Goal: Task Accomplishment & Management: Use online tool/utility

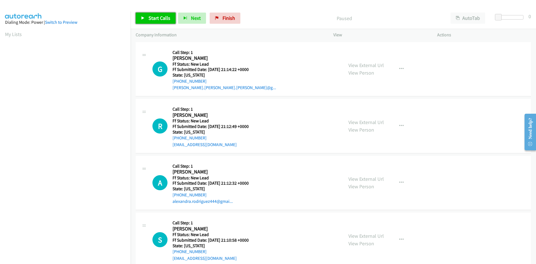
click at [151, 19] on span "Start Calls" at bounding box center [159, 18] width 22 height 6
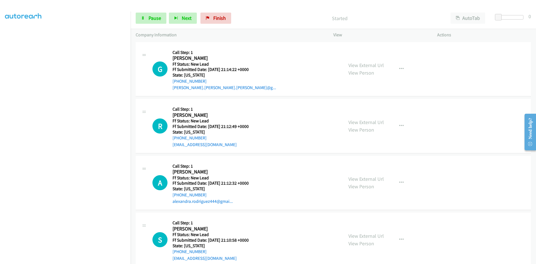
scroll to position [49, 0]
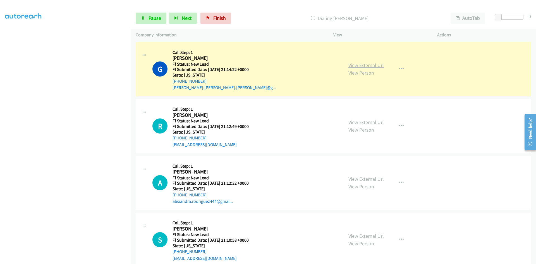
click at [373, 65] on link "View External Url" at bounding box center [365, 65] width 35 height 6
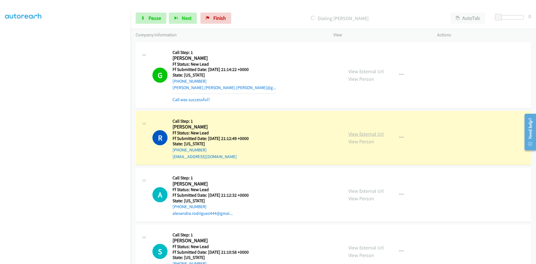
click at [370, 136] on link "View External Url" at bounding box center [365, 134] width 35 height 6
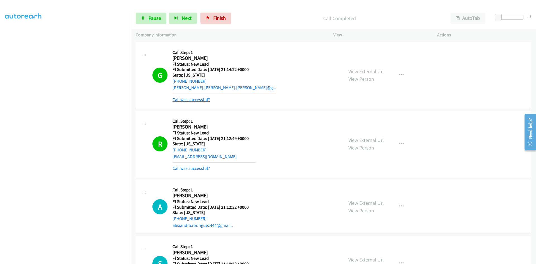
click at [193, 99] on link "Call was successful?" at bounding box center [190, 99] width 37 height 5
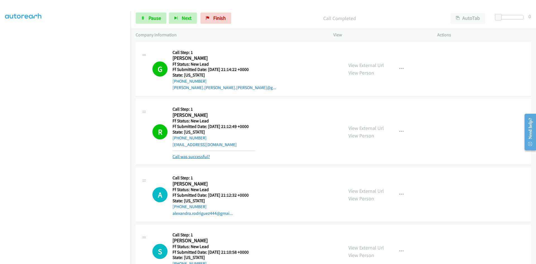
click at [195, 157] on link "Call was successful?" at bounding box center [190, 156] width 37 height 5
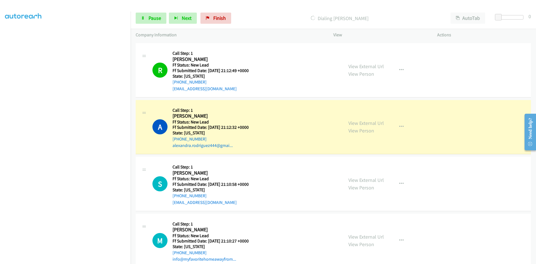
scroll to position [68, 0]
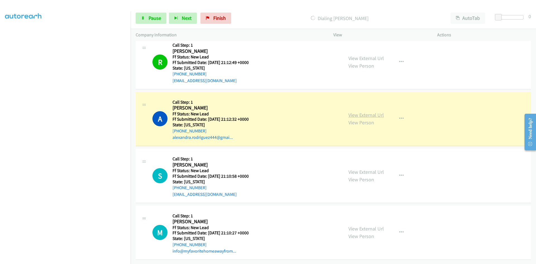
click at [366, 112] on link "View External Url" at bounding box center [365, 115] width 35 height 6
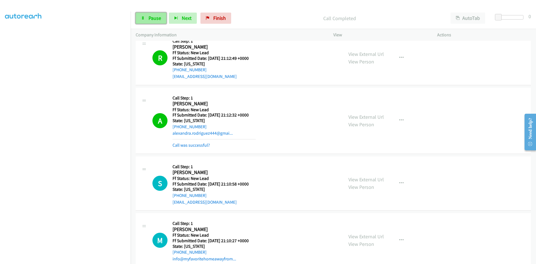
click at [151, 19] on span "Pause" at bounding box center [154, 18] width 13 height 6
click at [191, 146] on link "Call was successful?" at bounding box center [190, 144] width 37 height 5
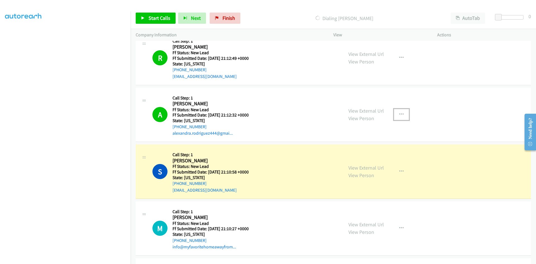
click at [396, 110] on button "button" at bounding box center [401, 114] width 15 height 11
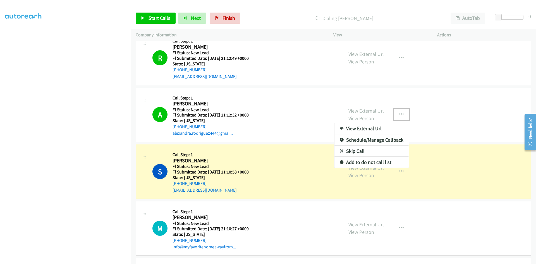
click at [353, 163] on link "Add to do not call list" at bounding box center [371, 161] width 74 height 11
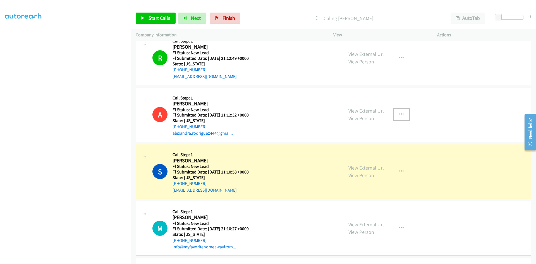
click at [360, 168] on link "View External Url" at bounding box center [365, 167] width 35 height 6
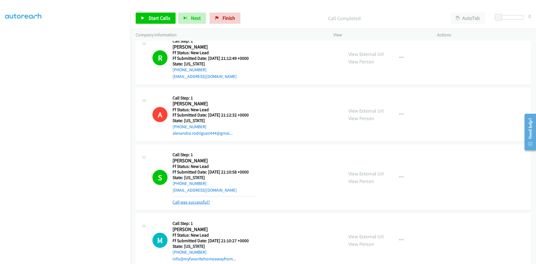
click at [199, 203] on link "Call was successful?" at bounding box center [190, 201] width 37 height 5
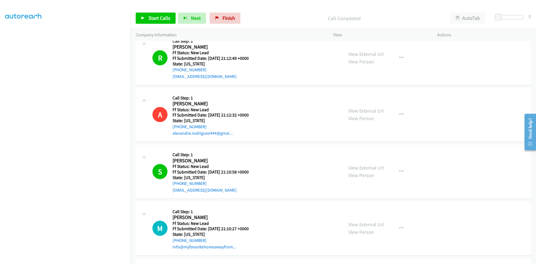
click at [304, 9] on div "Start Calls Pause Next Finish Call Completed AutoTab AutoTab 0" at bounding box center [333, 18] width 405 height 21
click at [155, 20] on span "Start Calls" at bounding box center [159, 18] width 22 height 6
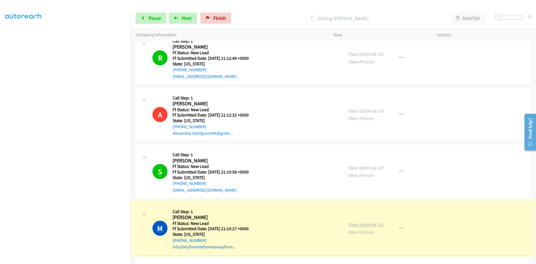
click at [363, 225] on link "View External Url" at bounding box center [365, 224] width 35 height 6
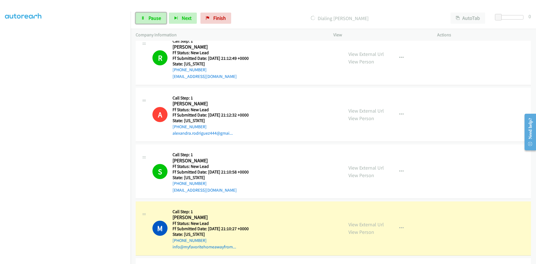
drag, startPoint x: 149, startPoint y: 19, endPoint x: 143, endPoint y: 35, distance: 17.9
click at [148, 19] on span "Pause" at bounding box center [154, 18] width 13 height 6
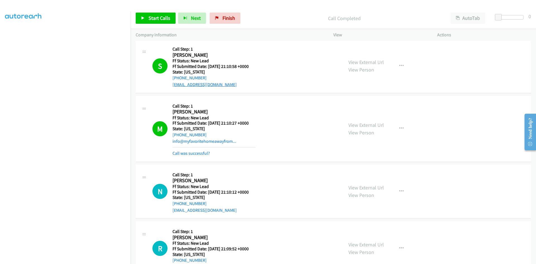
scroll to position [180, 0]
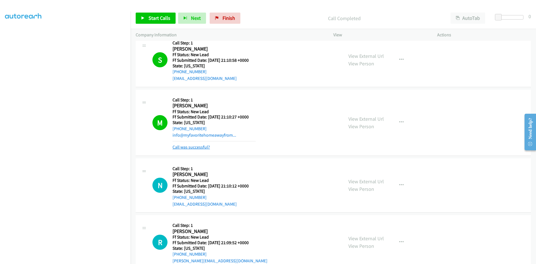
click at [197, 146] on link "Call was successful?" at bounding box center [190, 146] width 37 height 5
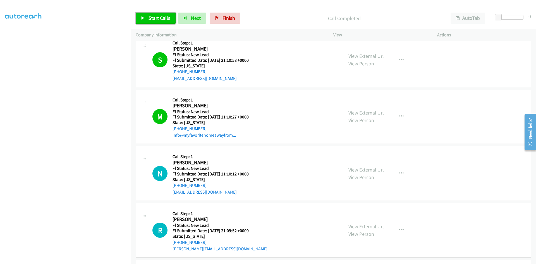
click at [156, 17] on span "Start Calls" at bounding box center [159, 18] width 22 height 6
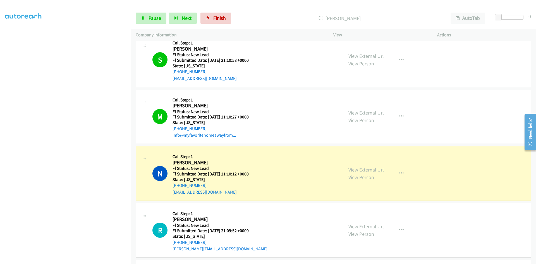
click at [375, 168] on link "View External Url" at bounding box center [365, 169] width 35 height 6
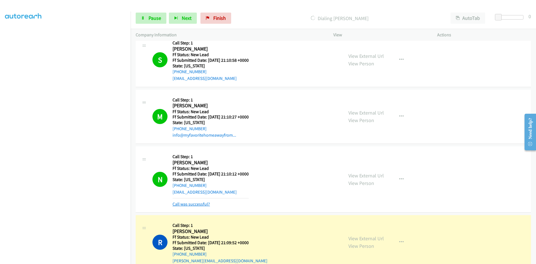
click at [187, 204] on link "Call was successful?" at bounding box center [190, 203] width 37 height 5
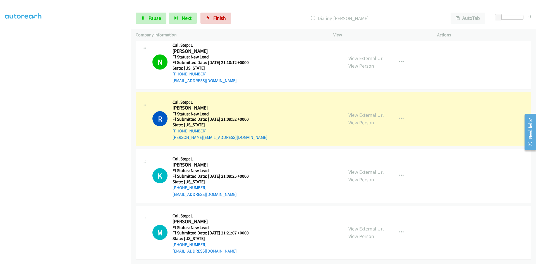
scroll to position [295, 0]
click at [368, 112] on link "View External Url" at bounding box center [365, 115] width 35 height 6
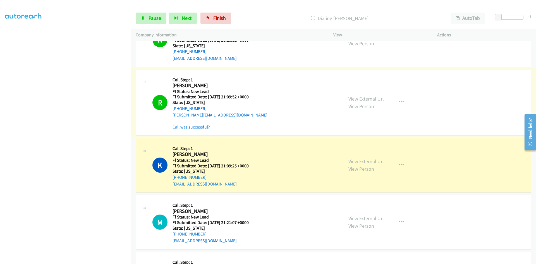
scroll to position [323, 0]
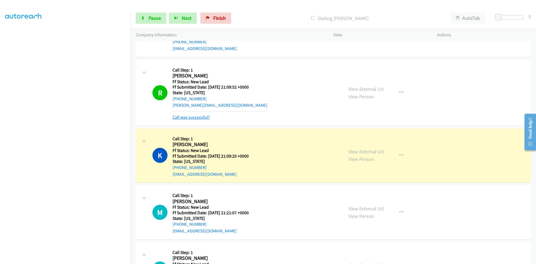
click at [190, 117] on link "Call was successful?" at bounding box center [190, 116] width 37 height 5
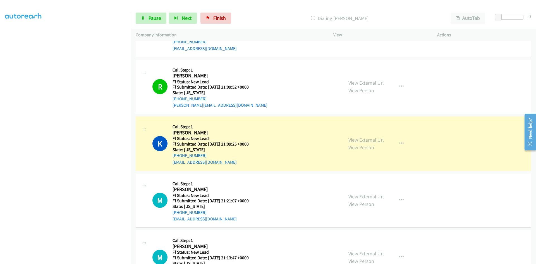
click at [368, 139] on link "View External Url" at bounding box center [365, 139] width 35 height 6
click at [153, 17] on span "Pause" at bounding box center [154, 18] width 13 height 6
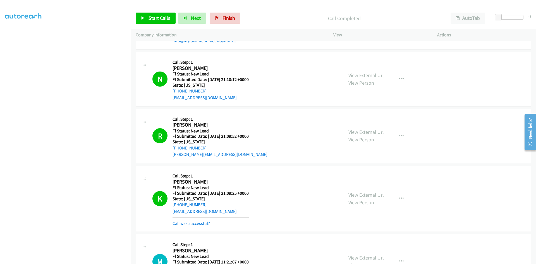
scroll to position [267, 0]
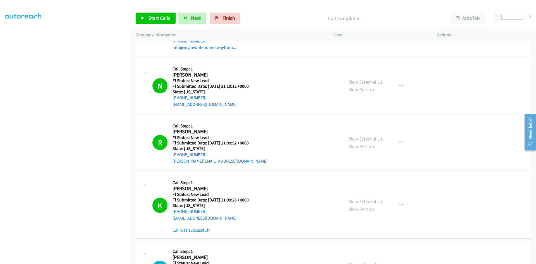
click at [376, 139] on link "View External Url" at bounding box center [365, 138] width 35 height 6
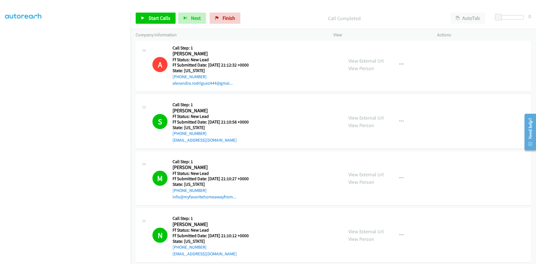
scroll to position [100, 0]
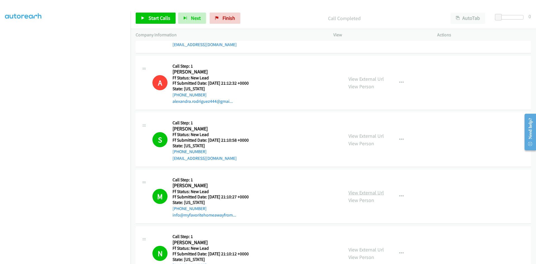
click at [378, 196] on link "View External Url" at bounding box center [365, 192] width 35 height 6
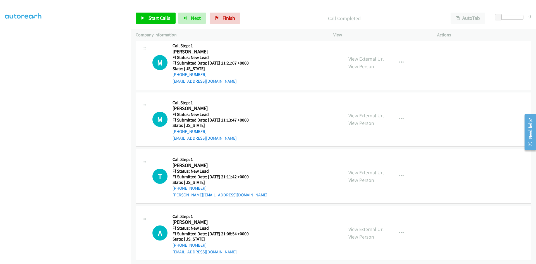
scroll to position [477, 0]
click at [222, 20] on span "Finish" at bounding box center [228, 18] width 13 height 6
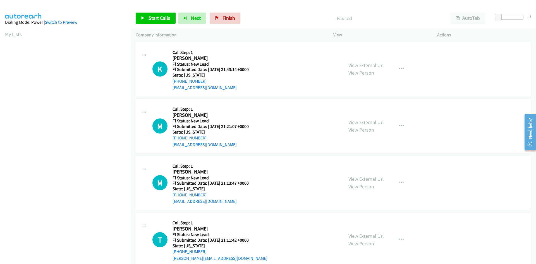
click at [293, 14] on div "Paused" at bounding box center [344, 18] width 202 height 11
click at [155, 19] on span "Start Calls" at bounding box center [159, 18] width 22 height 6
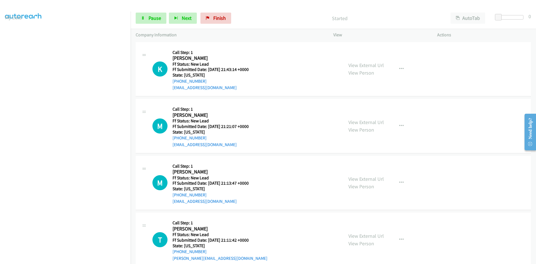
scroll to position [49, 0]
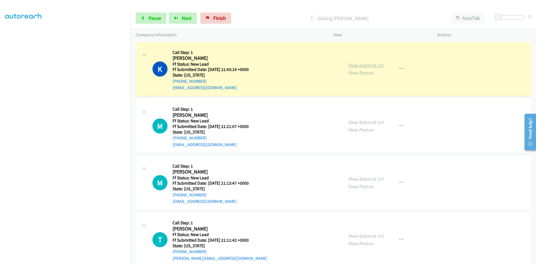
click at [371, 65] on link "View External Url" at bounding box center [365, 65] width 35 height 6
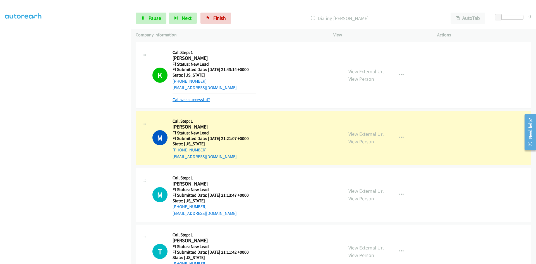
click at [187, 100] on link "Call was successful?" at bounding box center [190, 99] width 37 height 5
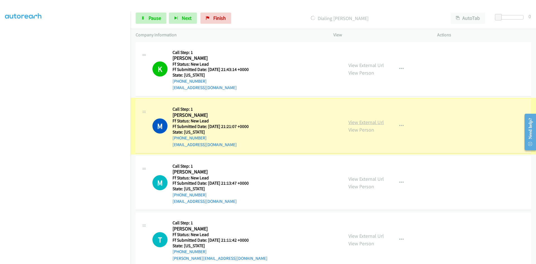
click at [356, 122] on link "View External Url" at bounding box center [365, 122] width 35 height 6
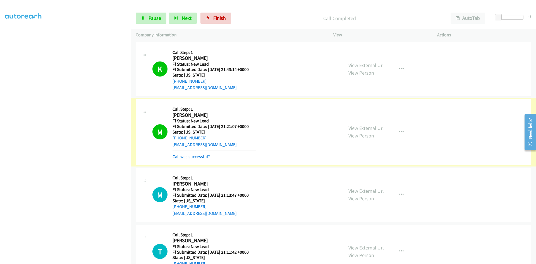
click at [191, 157] on link "Call was successful?" at bounding box center [190, 156] width 37 height 5
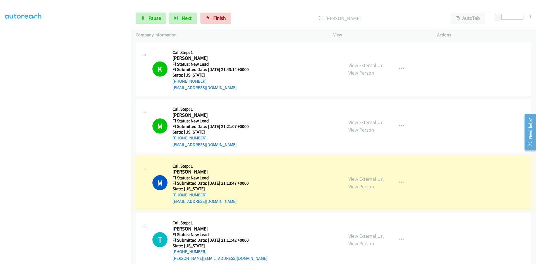
click at [361, 177] on link "View External Url" at bounding box center [365, 178] width 35 height 6
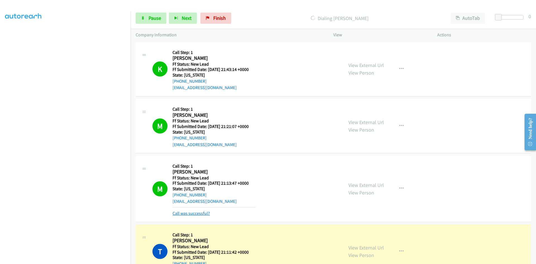
click at [198, 215] on link "Call was successful?" at bounding box center [190, 212] width 37 height 5
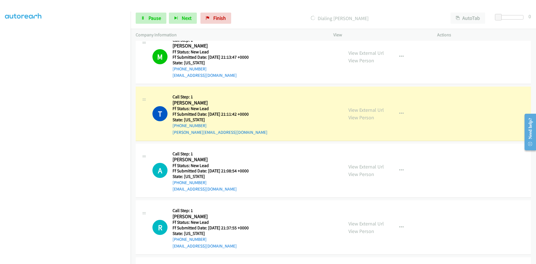
scroll to position [139, 0]
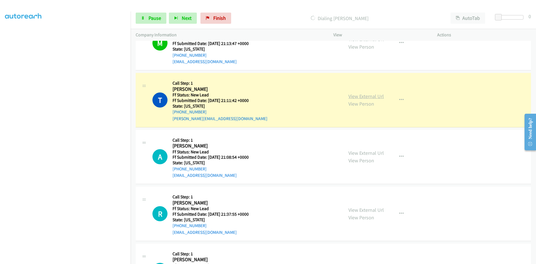
click at [368, 97] on link "View External Url" at bounding box center [365, 96] width 35 height 6
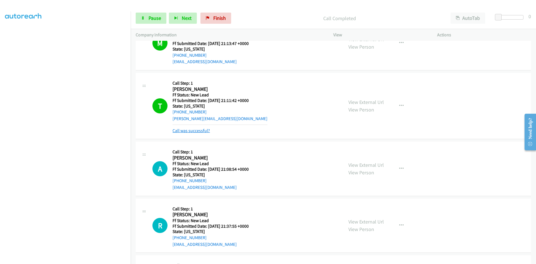
click at [195, 131] on link "Call was successful?" at bounding box center [190, 130] width 37 height 5
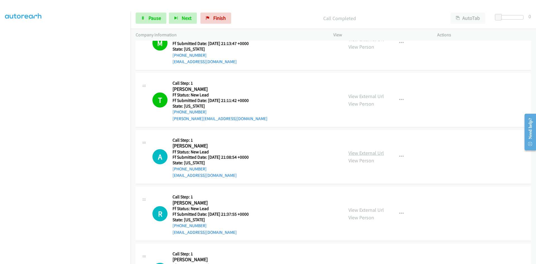
click at [373, 153] on link "View External Url" at bounding box center [365, 153] width 35 height 6
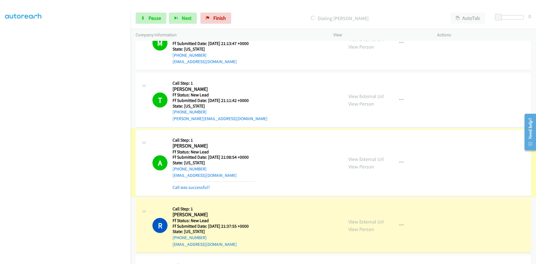
click at [193, 187] on link "Call was successful?" at bounding box center [190, 186] width 37 height 5
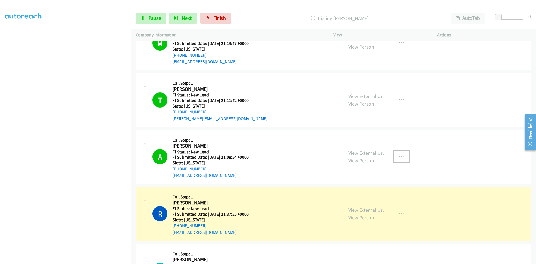
click at [399, 155] on icon "button" at bounding box center [401, 156] width 4 height 4
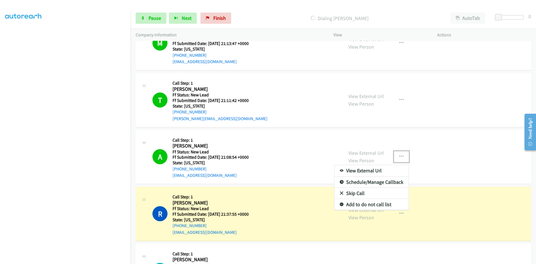
click at [365, 202] on link "Add to do not call list" at bounding box center [371, 204] width 74 height 11
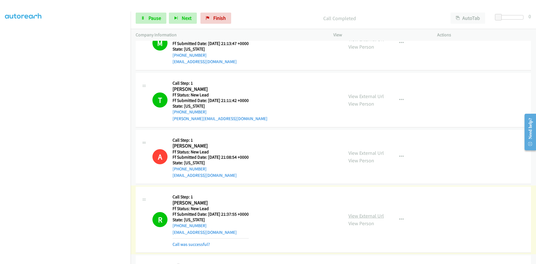
click at [367, 217] on link "View External Url" at bounding box center [365, 215] width 35 height 6
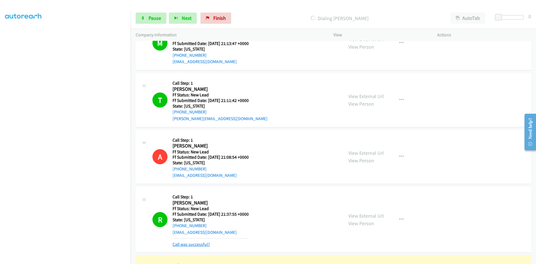
click at [201, 245] on link "Call was successful?" at bounding box center [190, 243] width 37 height 5
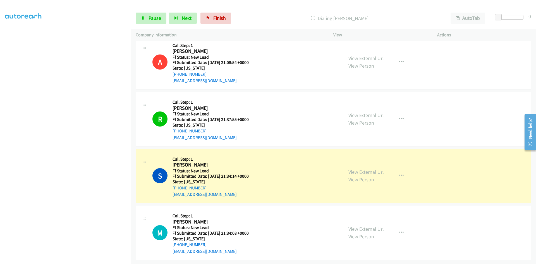
scroll to position [238, 0]
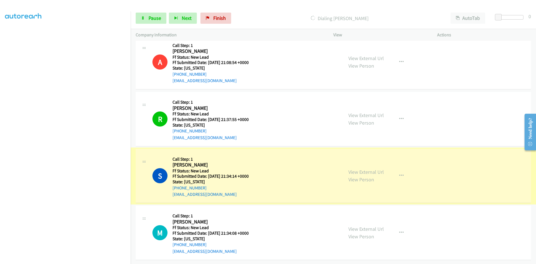
click at [355, 168] on link "View External Url" at bounding box center [365, 171] width 35 height 6
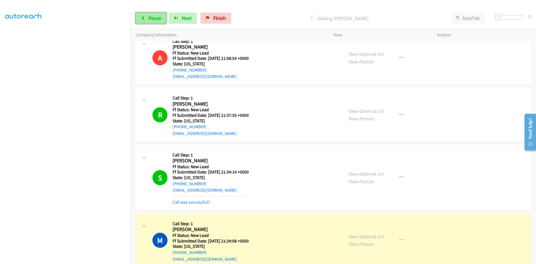
click at [152, 18] on span "Pause" at bounding box center [154, 18] width 13 height 6
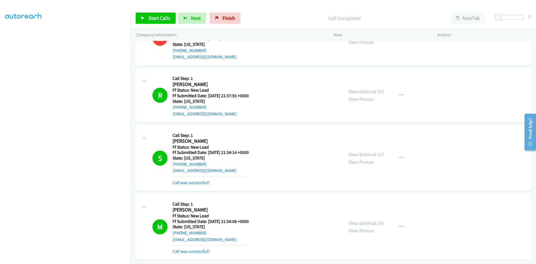
scroll to position [262, 0]
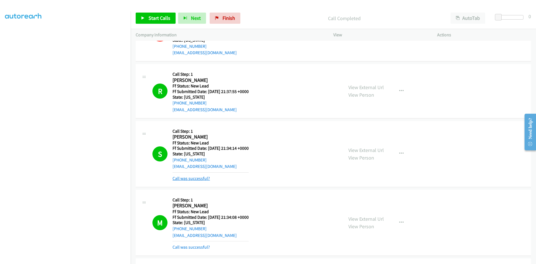
click at [199, 177] on link "Call was successful?" at bounding box center [190, 177] width 37 height 5
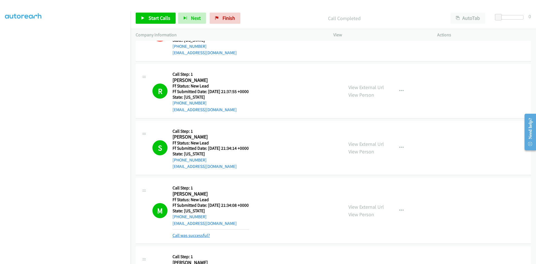
click at [198, 235] on link "Call was successful?" at bounding box center [190, 234] width 37 height 5
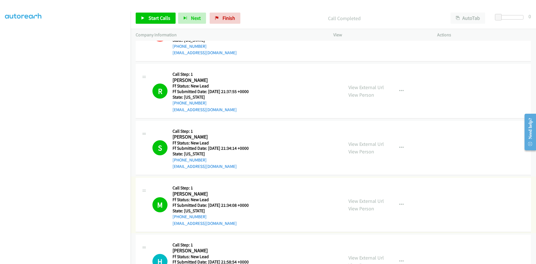
click at [379, 200] on link "View External Url" at bounding box center [365, 200] width 35 height 6
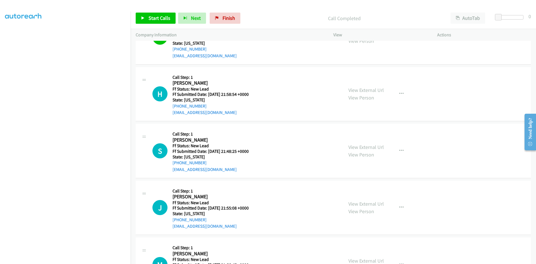
scroll to position [457, 0]
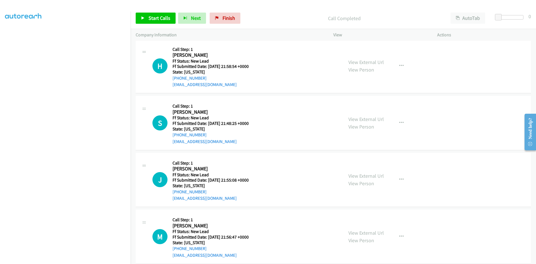
drag, startPoint x: 267, startPoint y: 15, endPoint x: 216, endPoint y: 24, distance: 51.9
click at [267, 15] on p "Call Completed" at bounding box center [344, 19] width 192 height 8
click at [162, 18] on span "Start Calls" at bounding box center [159, 18] width 22 height 6
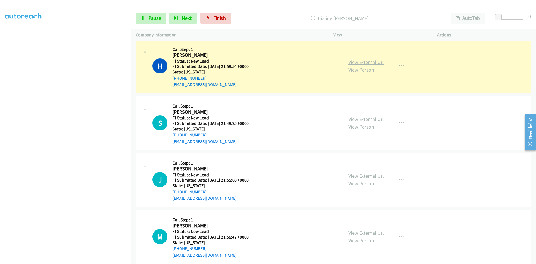
click at [365, 61] on link "View External Url" at bounding box center [365, 62] width 35 height 6
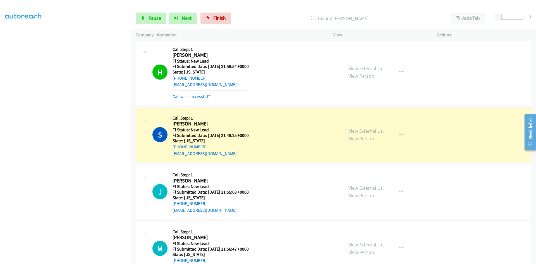
click at [356, 130] on link "View External Url" at bounding box center [365, 130] width 35 height 6
click at [204, 95] on link "Call was successful?" at bounding box center [190, 96] width 37 height 5
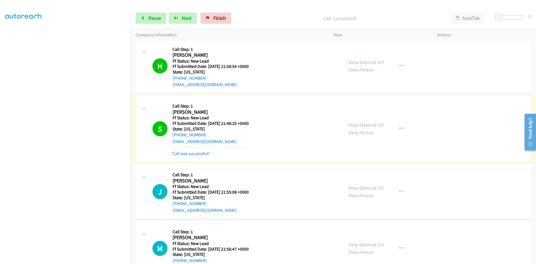
click at [191, 153] on link "Call was successful?" at bounding box center [190, 153] width 37 height 5
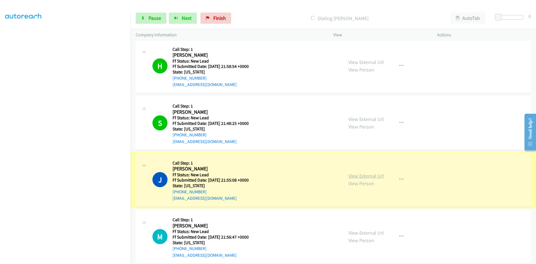
click at [370, 177] on link "View External Url" at bounding box center [365, 175] width 35 height 6
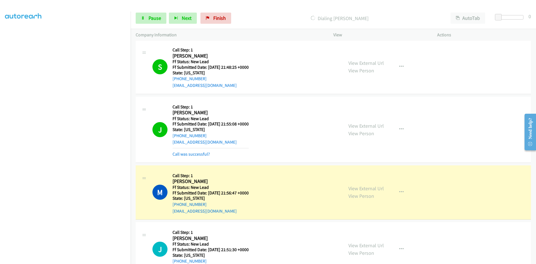
scroll to position [541, 0]
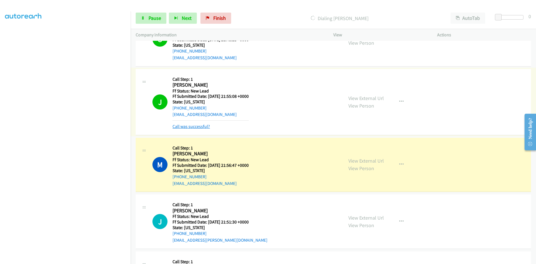
click at [204, 127] on link "Call was successful?" at bounding box center [190, 126] width 37 height 5
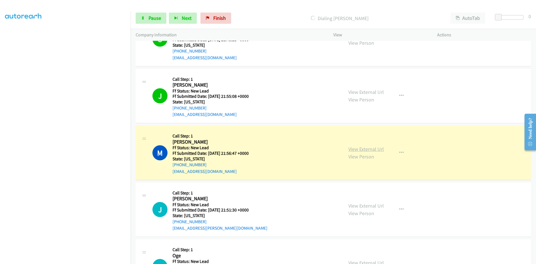
click at [363, 149] on link "View External Url" at bounding box center [365, 149] width 35 height 6
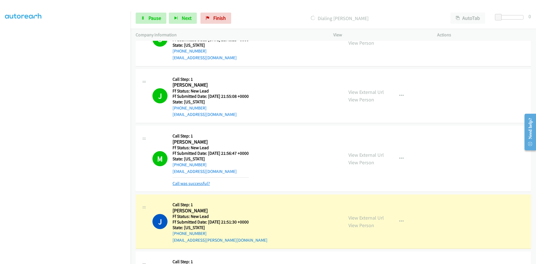
click at [192, 183] on link "Call was successful?" at bounding box center [190, 182] width 37 height 5
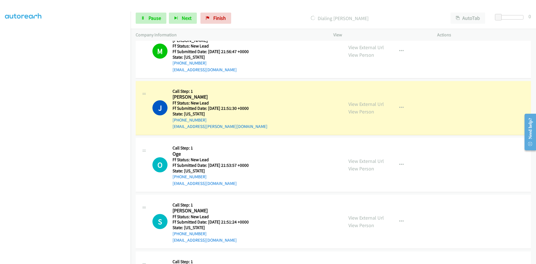
scroll to position [652, 0]
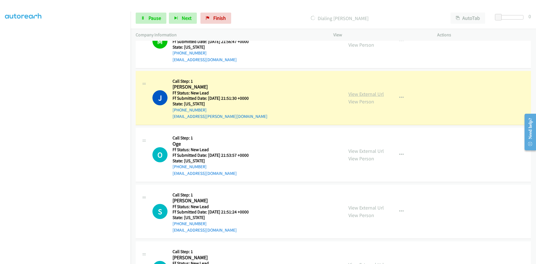
click at [368, 92] on link "View External Url" at bounding box center [365, 94] width 35 height 6
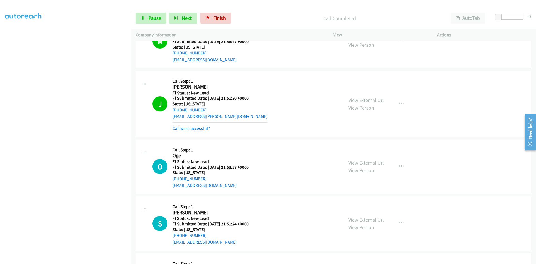
click at [183, 126] on link "Call was successful?" at bounding box center [190, 128] width 37 height 5
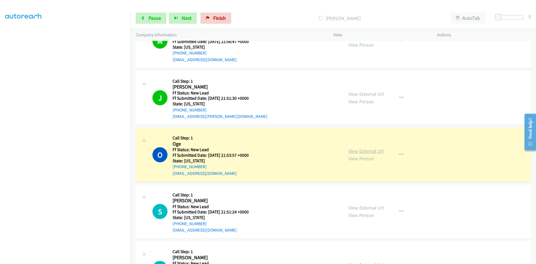
click at [378, 150] on link "View External Url" at bounding box center [365, 151] width 35 height 6
click at [143, 18] on icon at bounding box center [143, 18] width 4 height 4
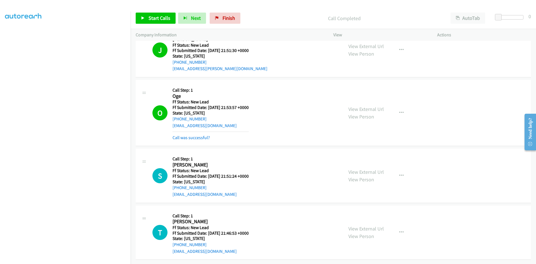
scroll to position [21, 0]
click at [262, 13] on div "Call Completed" at bounding box center [344, 18] width 202 height 11
click at [152, 16] on span "Start Calls" at bounding box center [159, 18] width 22 height 6
click at [176, 135] on link "Call was successful?" at bounding box center [190, 137] width 37 height 5
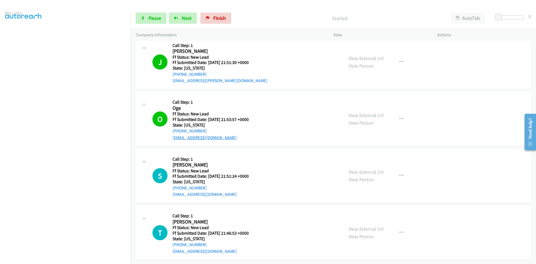
scroll to position [692, 0]
click at [400, 117] on icon "button" at bounding box center [401, 119] width 4 height 4
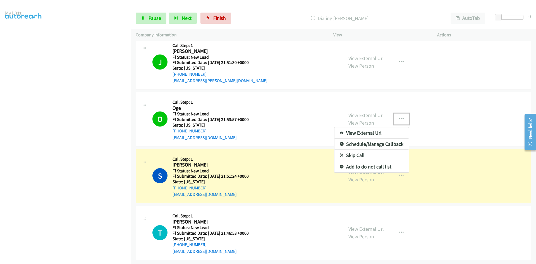
click at [363, 163] on link "Add to do not call list" at bounding box center [371, 166] width 74 height 11
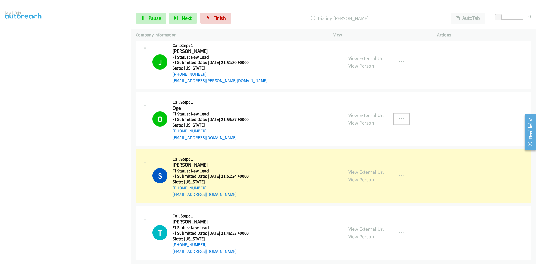
click at [399, 117] on icon "button" at bounding box center [401, 119] width 4 height 4
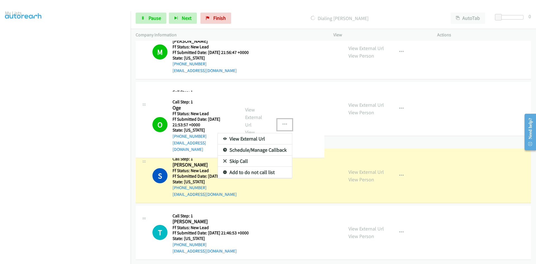
scroll to position [646, 0]
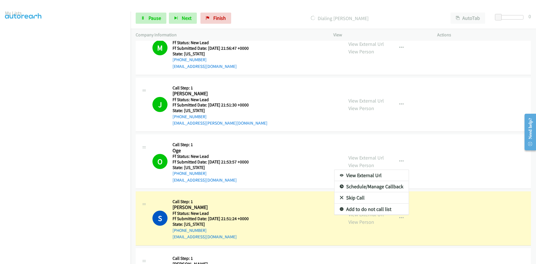
click at [349, 209] on link "Add to do not call list" at bounding box center [371, 208] width 74 height 11
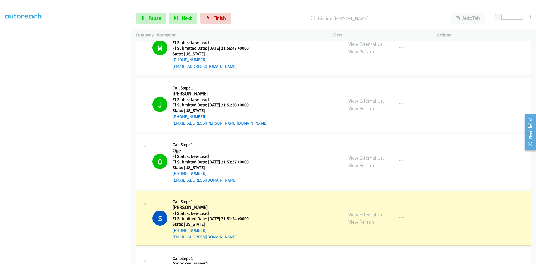
scroll to position [49, 0]
click at [364, 216] on link "View External Url" at bounding box center [365, 214] width 35 height 6
click at [399, 160] on icon "button" at bounding box center [401, 161] width 4 height 4
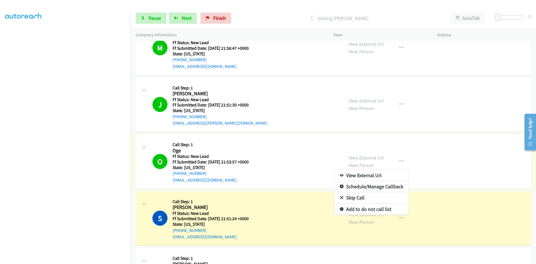
click at [351, 209] on link "Add to do not call list" at bounding box center [371, 208] width 74 height 11
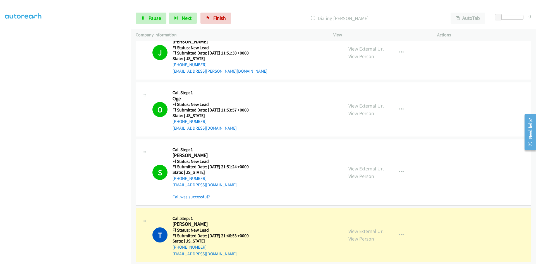
scroll to position [704, 0]
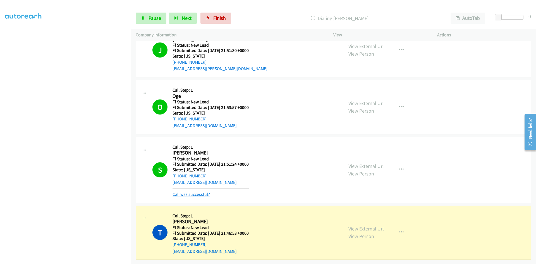
click at [199, 191] on link "Call was successful?" at bounding box center [190, 193] width 37 height 5
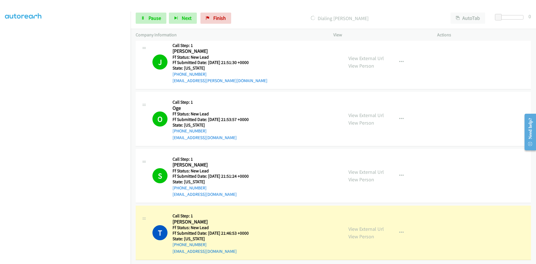
scroll to position [692, 0]
click at [373, 225] on link "View External Url" at bounding box center [365, 228] width 35 height 6
click at [144, 16] on icon at bounding box center [143, 18] width 4 height 4
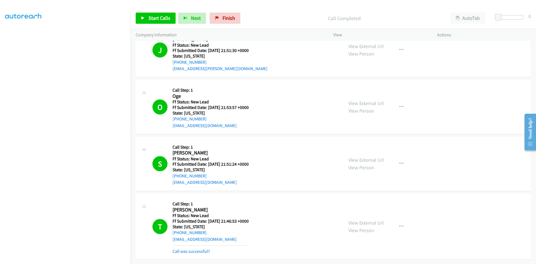
scroll to position [722, 0]
click at [204, 248] on link "Call was successful?" at bounding box center [190, 250] width 37 height 5
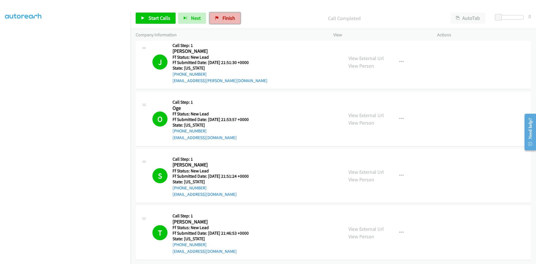
click at [223, 19] on span "Finish" at bounding box center [228, 18] width 13 height 6
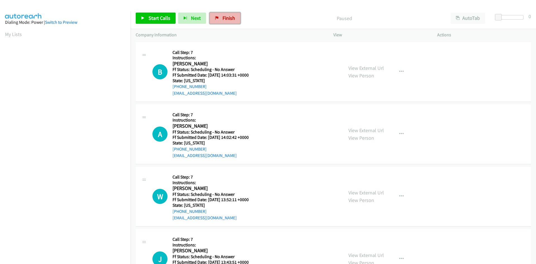
click at [225, 17] on span "Finish" at bounding box center [228, 18] width 13 height 6
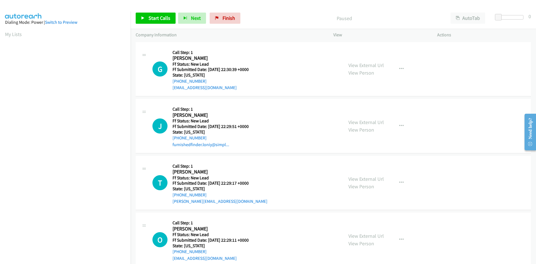
click at [286, 16] on p "Paused" at bounding box center [344, 19] width 192 height 8
click at [156, 20] on span "Start Calls" at bounding box center [159, 18] width 22 height 6
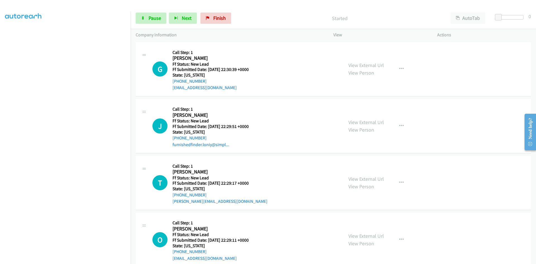
scroll to position [49, 0]
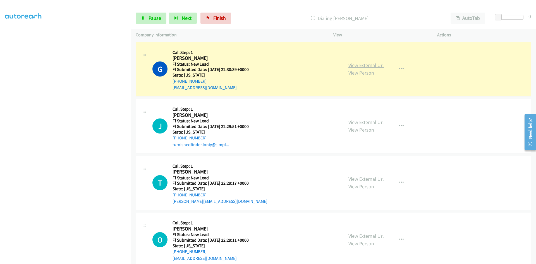
click at [365, 64] on link "View External Url" at bounding box center [365, 65] width 35 height 6
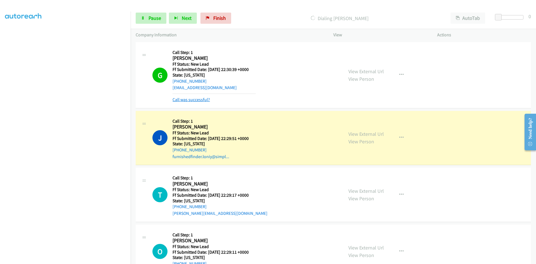
click at [204, 100] on link "Call was successful?" at bounding box center [190, 99] width 37 height 5
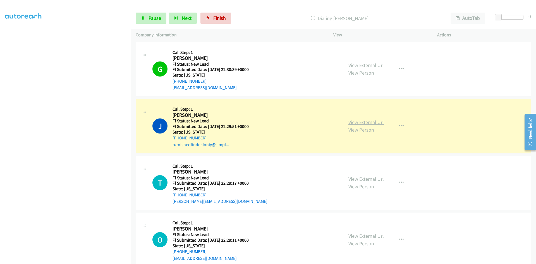
click at [371, 121] on link "View External Url" at bounding box center [365, 122] width 35 height 6
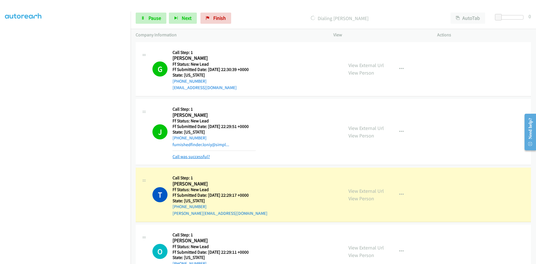
click at [197, 156] on link "Call was successful?" at bounding box center [190, 156] width 37 height 5
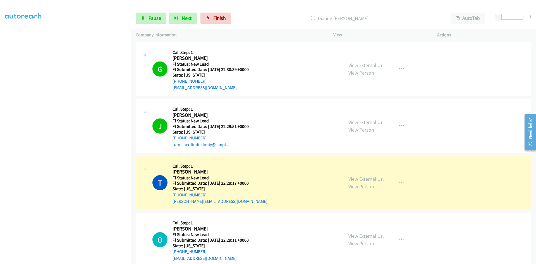
click at [355, 180] on link "View External Url" at bounding box center [365, 178] width 35 height 6
click at [142, 22] on link "Pause" at bounding box center [151, 18] width 31 height 11
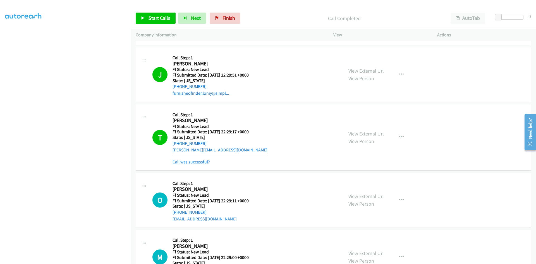
scroll to position [56, 0]
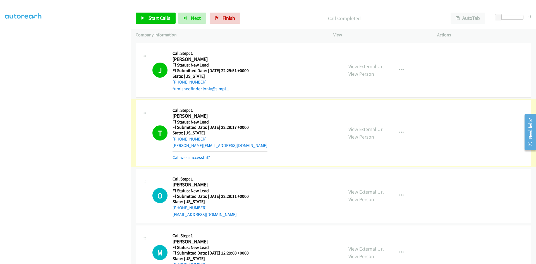
click at [190, 157] on link "Call was successful?" at bounding box center [190, 157] width 37 height 5
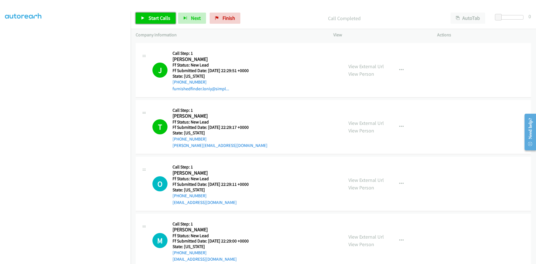
click at [163, 17] on span "Start Calls" at bounding box center [159, 18] width 22 height 6
click at [298, 12] on div "Start Calls Pause Next Finish Started AutoTab AutoTab 0" at bounding box center [333, 18] width 405 height 21
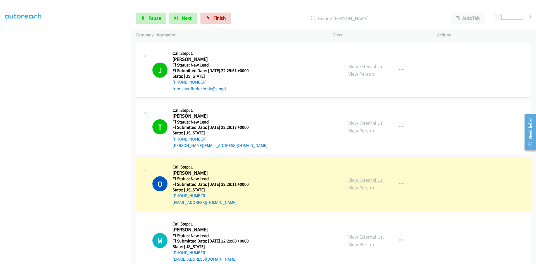
click at [373, 181] on link "View External Url" at bounding box center [365, 180] width 35 height 6
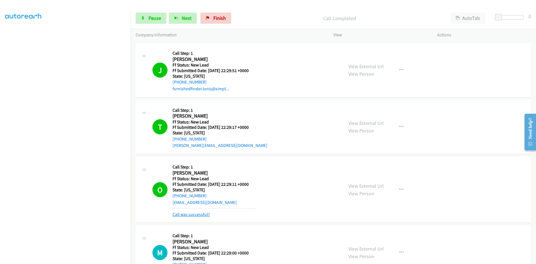
click at [201, 215] on link "Call was successful?" at bounding box center [190, 213] width 37 height 5
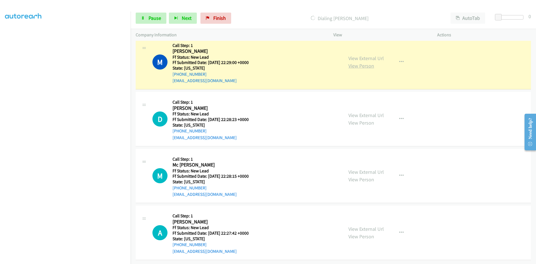
scroll to position [238, 0]
click at [373, 55] on link "View External Url" at bounding box center [365, 58] width 35 height 6
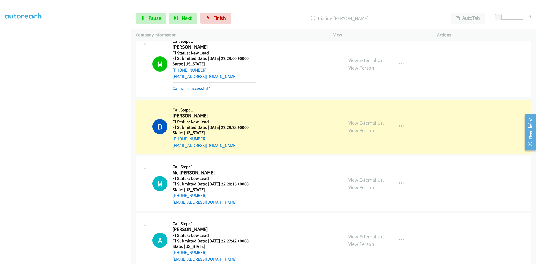
click at [363, 123] on link "View External Url" at bounding box center [365, 122] width 35 height 6
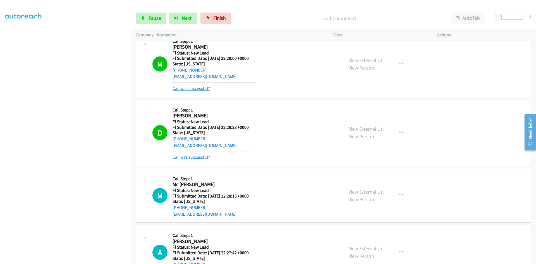
click at [196, 87] on link "Call was successful?" at bounding box center [190, 88] width 37 height 5
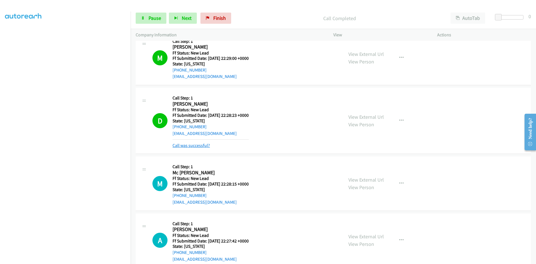
click at [193, 147] on link "Call was successful?" at bounding box center [190, 145] width 37 height 5
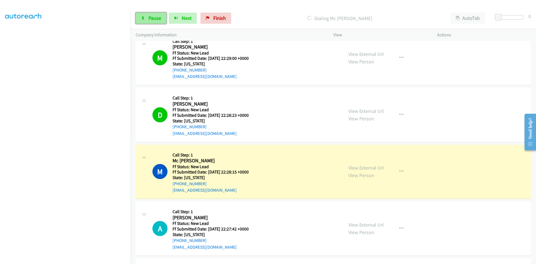
click at [146, 16] on link "Pause" at bounding box center [151, 18] width 31 height 11
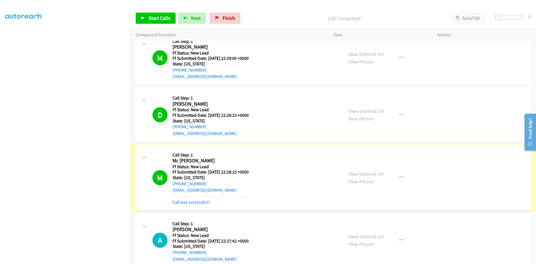
click at [188, 202] on link "Call was successful?" at bounding box center [190, 201] width 37 height 5
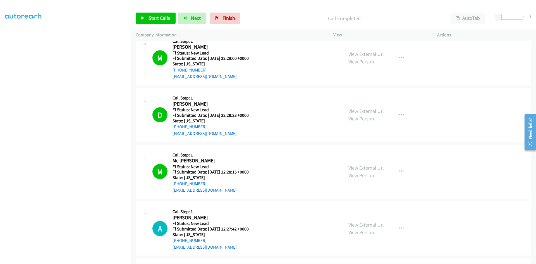
click at [371, 169] on link "View External Url" at bounding box center [365, 167] width 35 height 6
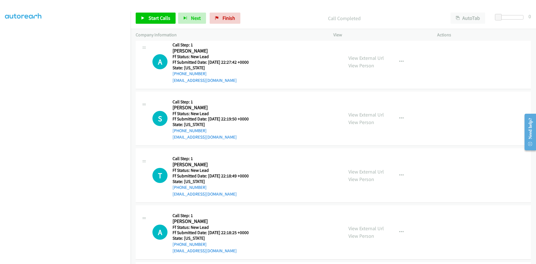
scroll to position [406, 0]
click at [163, 19] on span "Start Calls" at bounding box center [159, 18] width 22 height 6
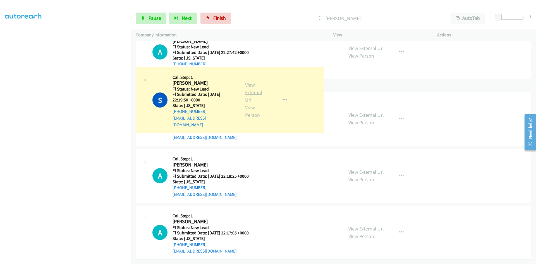
scroll to position [433, 0]
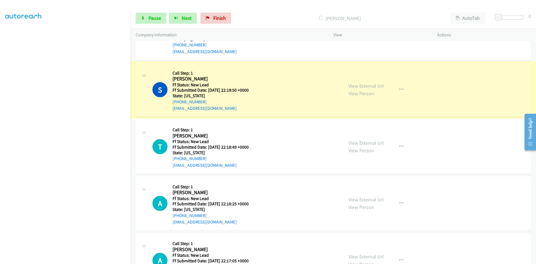
click at [371, 85] on link "View External Url" at bounding box center [365, 86] width 35 height 6
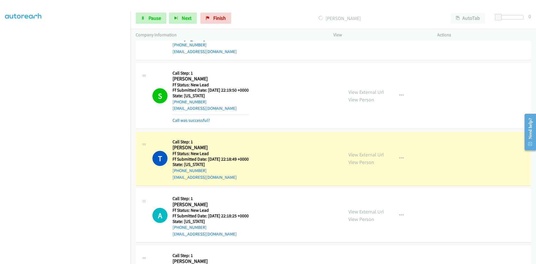
click at [192, 120] on link "Call was successful?" at bounding box center [190, 119] width 37 height 5
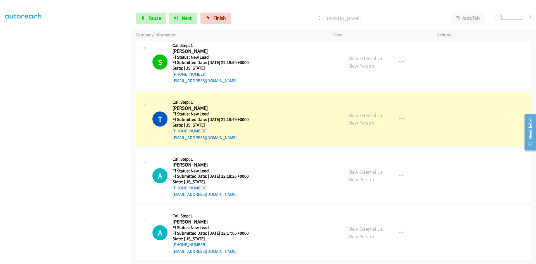
scroll to position [465, 0]
click at [358, 112] on link "View External Url" at bounding box center [365, 115] width 35 height 6
click at [151, 20] on span "Pause" at bounding box center [154, 18] width 13 height 6
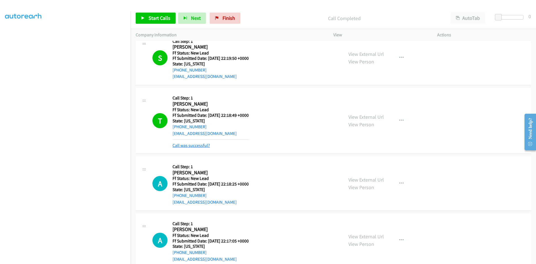
click at [202, 143] on link "Call was successful?" at bounding box center [190, 145] width 37 height 5
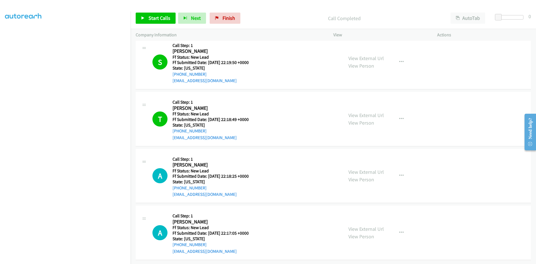
click at [311, 22] on div "Call Completed" at bounding box center [344, 18] width 202 height 11
click at [167, 14] on link "Start Calls" at bounding box center [156, 18] width 40 height 11
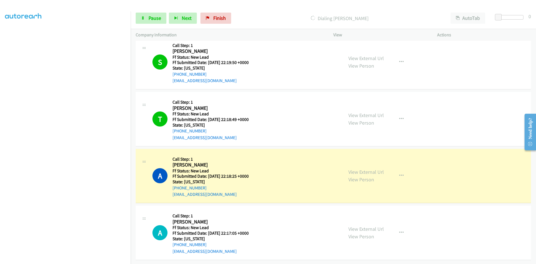
click at [372, 168] on link "View External Url" at bounding box center [365, 171] width 35 height 6
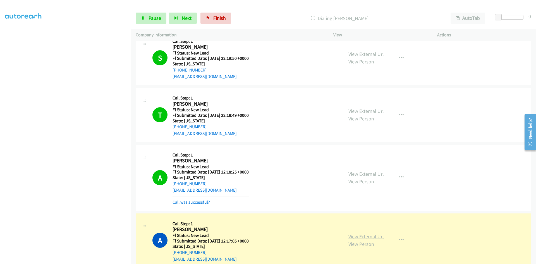
click at [359, 234] on link "View External Url" at bounding box center [365, 236] width 35 height 6
click at [205, 201] on link "Call was successful?" at bounding box center [190, 201] width 37 height 5
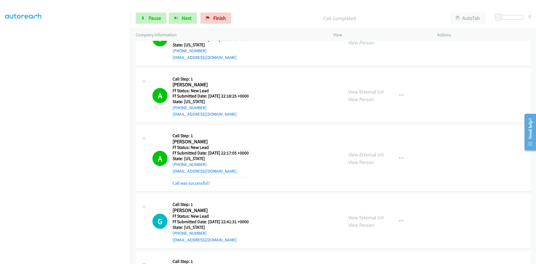
scroll to position [549, 0]
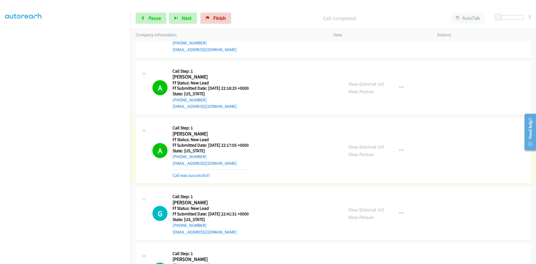
click at [204, 175] on link "Call was successful?" at bounding box center [190, 174] width 37 height 5
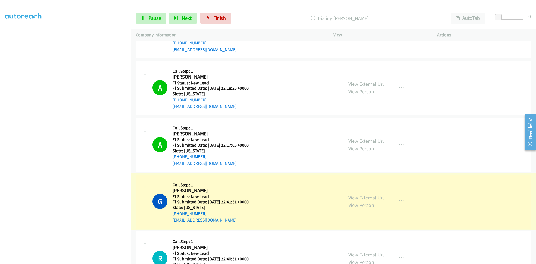
click at [366, 198] on link "View External Url" at bounding box center [365, 197] width 35 height 6
click at [151, 21] on link "Pause" at bounding box center [151, 18] width 31 height 11
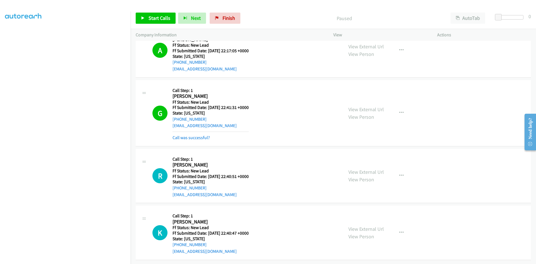
scroll to position [647, 0]
click at [191, 135] on link "Call was successful?" at bounding box center [190, 137] width 37 height 5
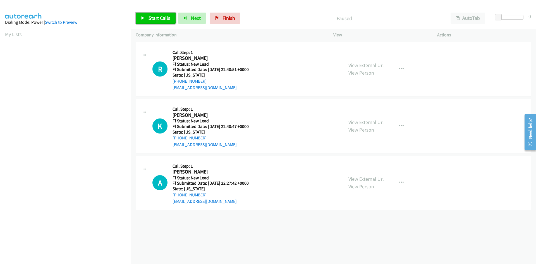
click at [165, 18] on span "Start Calls" at bounding box center [159, 18] width 22 height 6
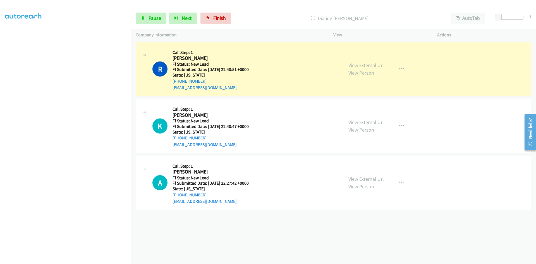
scroll to position [49, 0]
click at [378, 66] on link "View External Url" at bounding box center [365, 65] width 35 height 6
click at [152, 14] on link "Pause" at bounding box center [151, 18] width 31 height 11
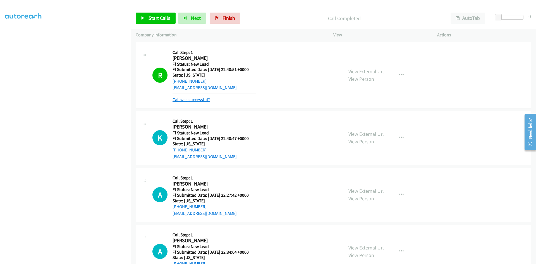
click at [184, 99] on link "Call was successful?" at bounding box center [190, 99] width 37 height 5
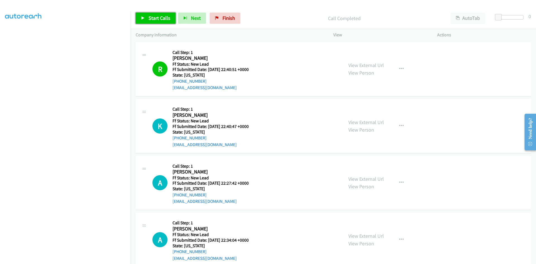
click at [156, 19] on span "Start Calls" at bounding box center [159, 18] width 22 height 6
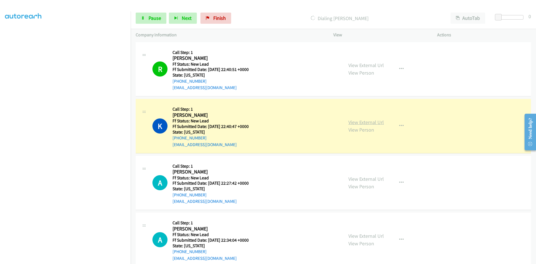
click at [372, 124] on link "View External Url" at bounding box center [365, 122] width 35 height 6
click at [149, 18] on span "Pause" at bounding box center [154, 18] width 13 height 6
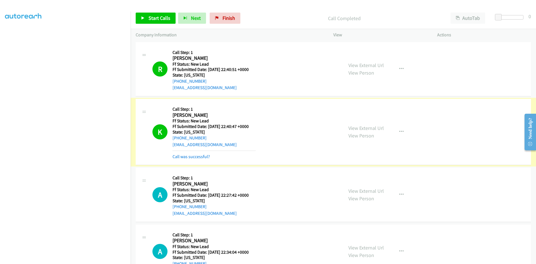
click at [205, 156] on link "Call was successful?" at bounding box center [190, 156] width 37 height 5
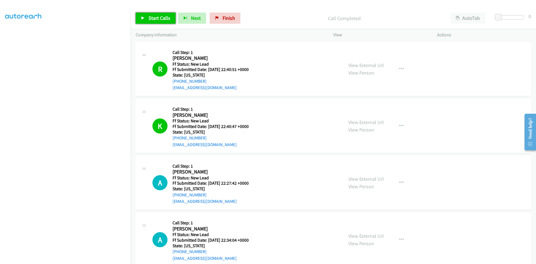
click at [158, 21] on span "Start Calls" at bounding box center [159, 18] width 22 height 6
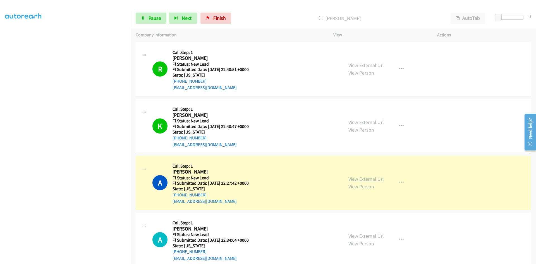
click at [372, 180] on link "View External Url" at bounding box center [365, 178] width 35 height 6
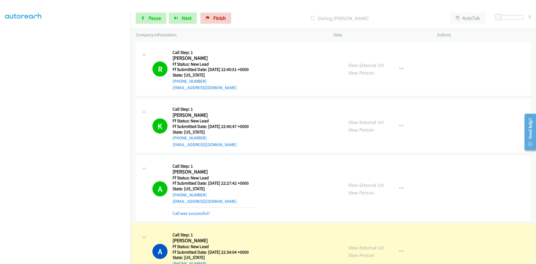
click at [377, 247] on link "View External Url" at bounding box center [365, 247] width 35 height 6
click at [199, 213] on link "Call was successful?" at bounding box center [190, 212] width 37 height 5
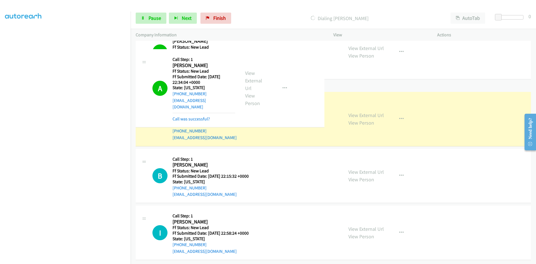
scroll to position [167, 0]
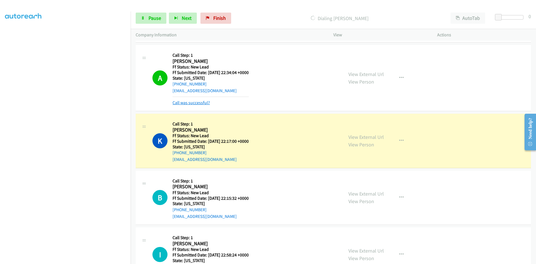
click at [203, 103] on link "Call was successful?" at bounding box center [190, 102] width 37 height 5
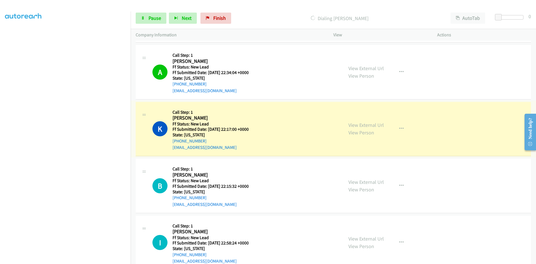
click at [370, 125] on link "View External Url" at bounding box center [365, 125] width 35 height 6
click at [146, 18] on link "Pause" at bounding box center [151, 18] width 31 height 11
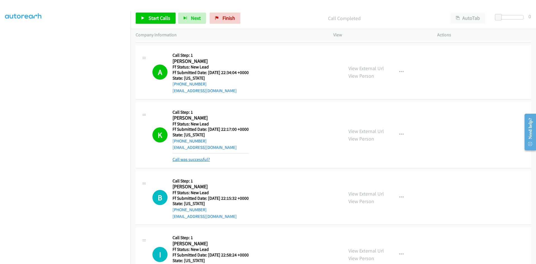
click at [201, 158] on link "Call was successful?" at bounding box center [190, 158] width 37 height 5
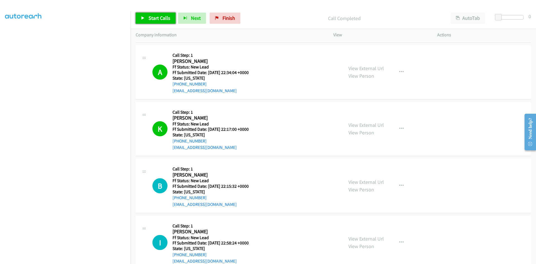
click at [157, 16] on span "Start Calls" at bounding box center [159, 18] width 22 height 6
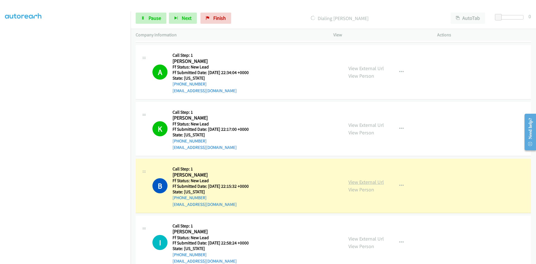
click at [365, 182] on link "View External Url" at bounding box center [365, 182] width 35 height 6
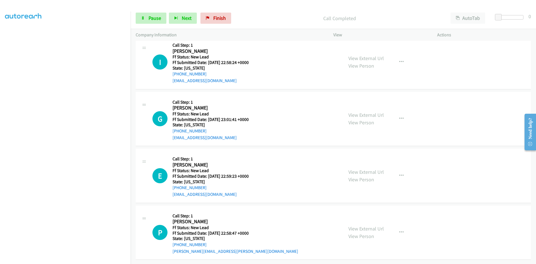
scroll to position [363, 0]
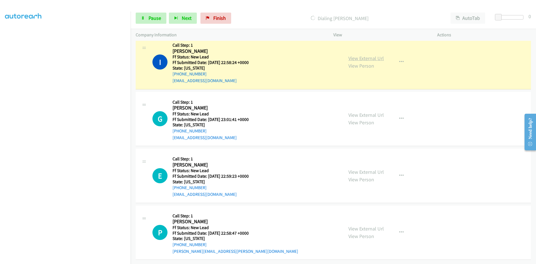
click at [360, 56] on link "View External Url" at bounding box center [365, 58] width 35 height 6
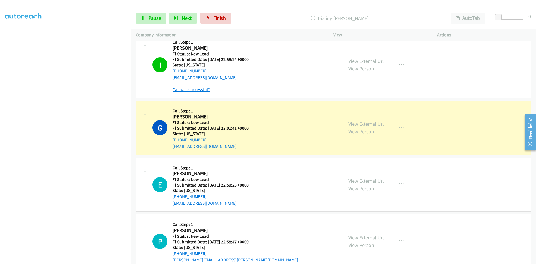
click at [184, 88] on link "Call was successful?" at bounding box center [190, 89] width 37 height 5
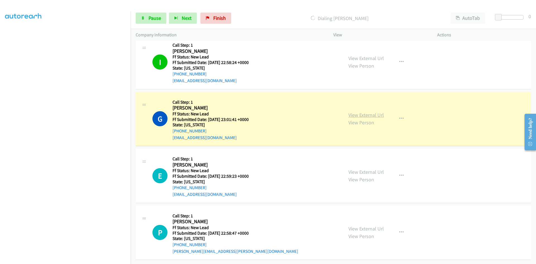
click at [379, 112] on link "View External Url" at bounding box center [365, 115] width 35 height 6
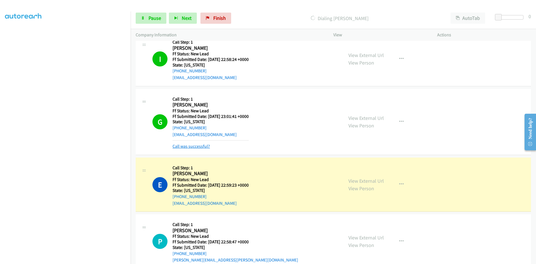
click at [203, 146] on link "Call was successful?" at bounding box center [190, 145] width 37 height 5
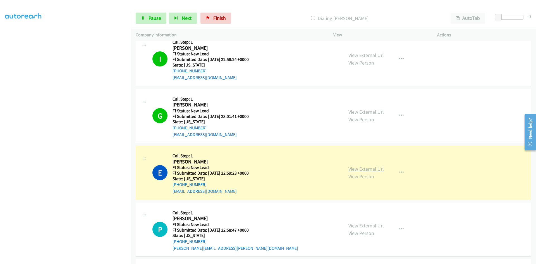
click at [380, 168] on link "View External Url" at bounding box center [365, 168] width 35 height 6
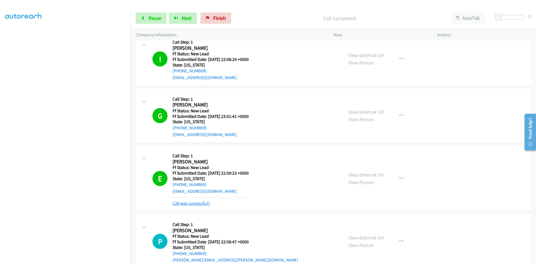
click at [195, 204] on link "Call was successful?" at bounding box center [190, 202] width 37 height 5
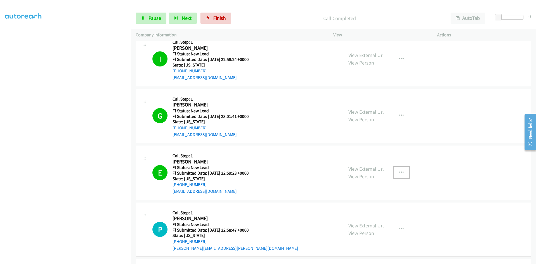
click at [400, 172] on icon "button" at bounding box center [401, 172] width 4 height 4
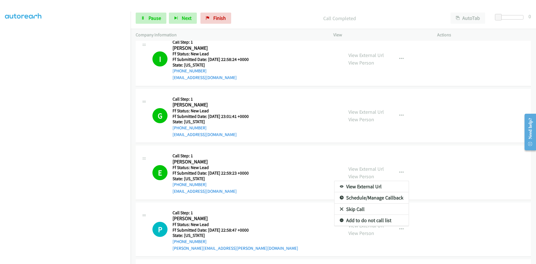
click at [374, 219] on link "Add to do not call list" at bounding box center [371, 219] width 74 height 11
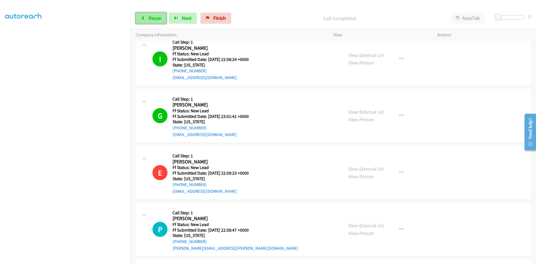
click at [148, 20] on span "Pause" at bounding box center [154, 18] width 13 height 6
click at [364, 111] on link "View External Url" at bounding box center [365, 112] width 35 height 6
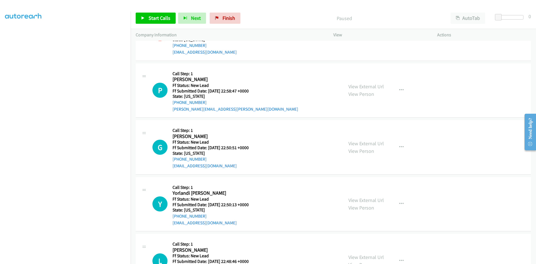
scroll to position [502, 0]
click at [274, 11] on div "Start Calls Pause Next Finish Paused AutoTab AutoTab 0" at bounding box center [333, 18] width 405 height 21
click at [153, 18] on span "Start Calls" at bounding box center [159, 18] width 22 height 6
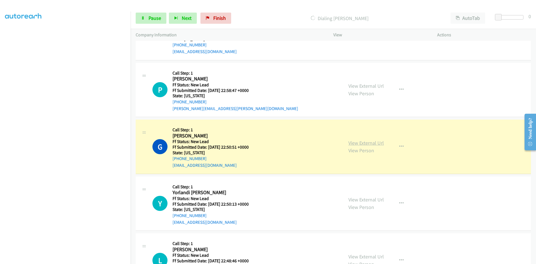
click at [364, 141] on link "View External Url" at bounding box center [365, 142] width 35 height 6
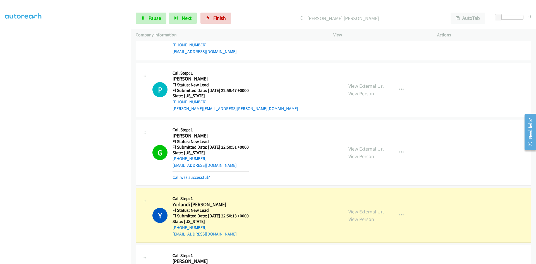
click at [360, 213] on link "View External Url" at bounding box center [365, 211] width 35 height 6
click at [193, 175] on link "Call was successful?" at bounding box center [190, 176] width 37 height 5
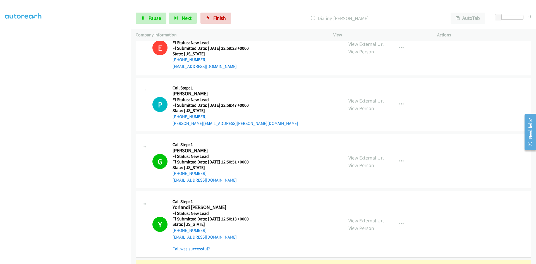
scroll to position [546, 0]
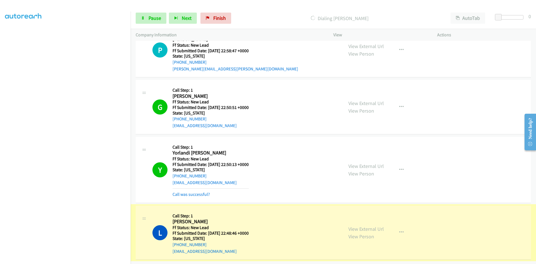
click at [368, 225] on link "View External Url" at bounding box center [365, 228] width 35 height 6
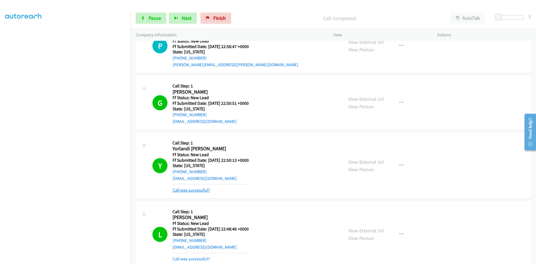
click at [193, 189] on link "Call was successful?" at bounding box center [190, 189] width 37 height 5
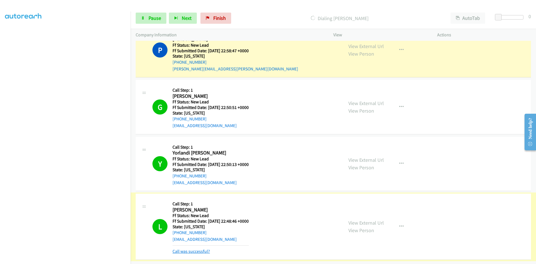
click at [199, 249] on link "Call was successful?" at bounding box center [190, 250] width 37 height 5
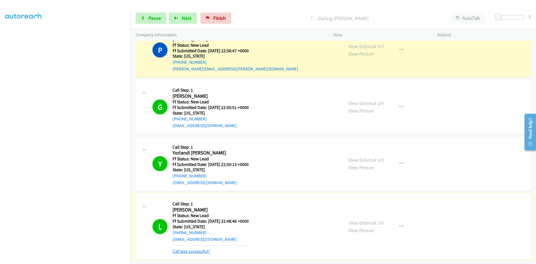
scroll to position [534, 0]
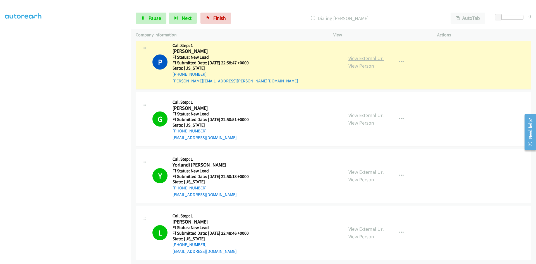
click at [376, 55] on link "View External Url" at bounding box center [365, 58] width 35 height 6
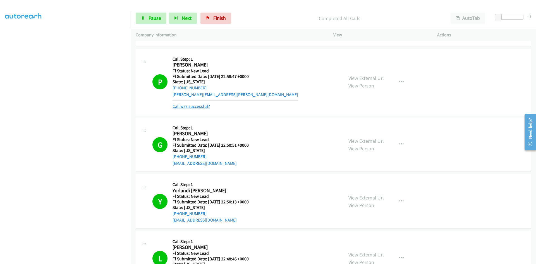
click at [206, 108] on link "Call was successful?" at bounding box center [190, 105] width 37 height 5
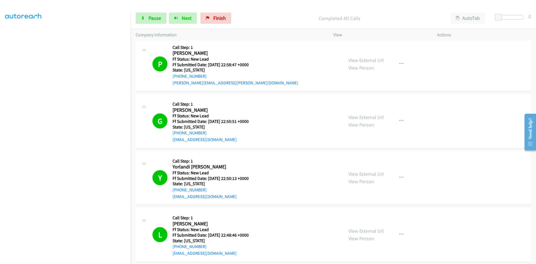
scroll to position [552, 0]
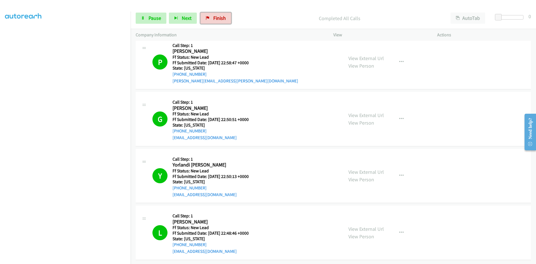
drag, startPoint x: 215, startPoint y: 21, endPoint x: 296, endPoint y: 26, distance: 80.5
click at [215, 21] on span "Finish" at bounding box center [219, 18] width 13 height 6
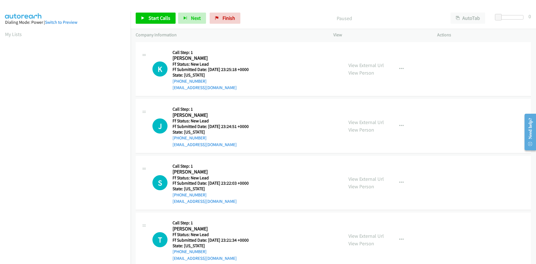
click at [281, 14] on div "Paused" at bounding box center [344, 18] width 202 height 11
click at [161, 20] on span "Start Calls" at bounding box center [159, 18] width 22 height 6
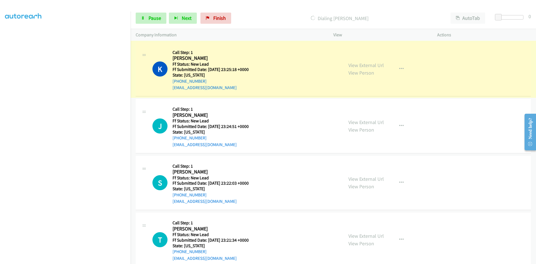
click at [370, 66] on link "View External Url" at bounding box center [365, 65] width 35 height 6
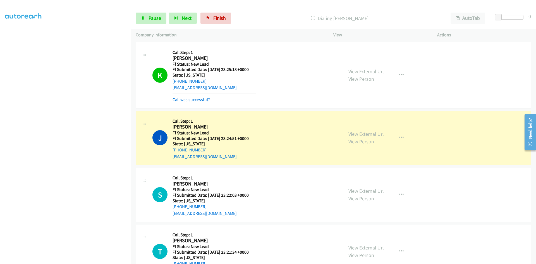
click at [368, 135] on link "View External Url" at bounding box center [365, 134] width 35 height 6
click at [199, 100] on link "Call was successful?" at bounding box center [190, 99] width 37 height 5
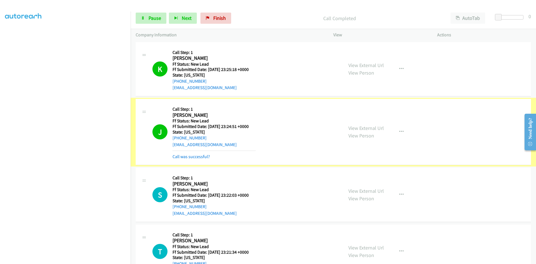
click at [192, 159] on div "Call was successful?" at bounding box center [213, 156] width 83 height 7
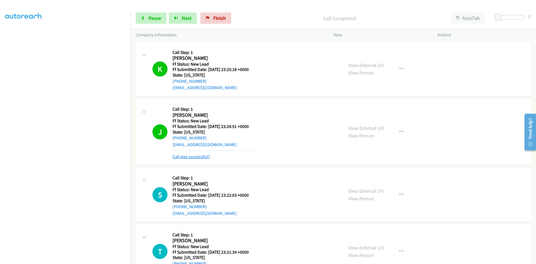
click at [192, 157] on link "Call was successful?" at bounding box center [190, 156] width 37 height 5
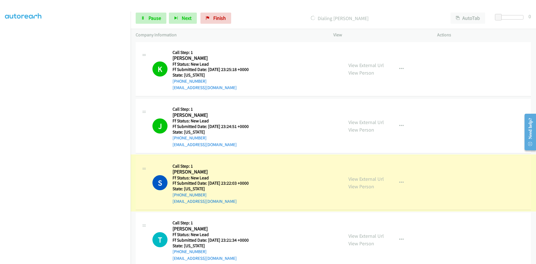
click at [366, 179] on link "View External Url" at bounding box center [365, 178] width 35 height 6
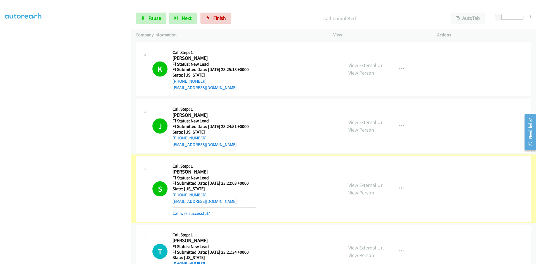
click at [197, 214] on link "Call was successful?" at bounding box center [190, 212] width 37 height 5
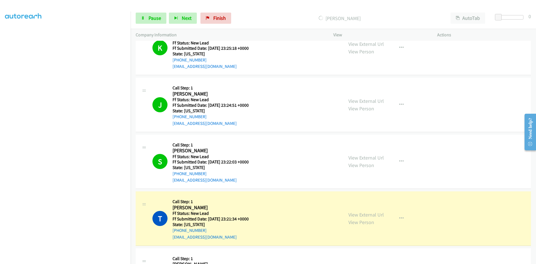
scroll to position [68, 0]
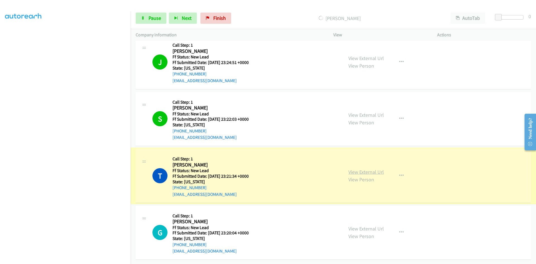
click at [375, 169] on link "View External Url" at bounding box center [365, 171] width 35 height 6
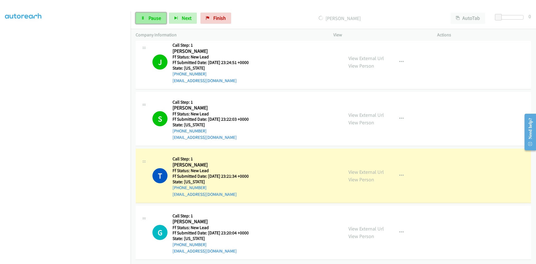
click at [150, 20] on span "Pause" at bounding box center [154, 18] width 13 height 6
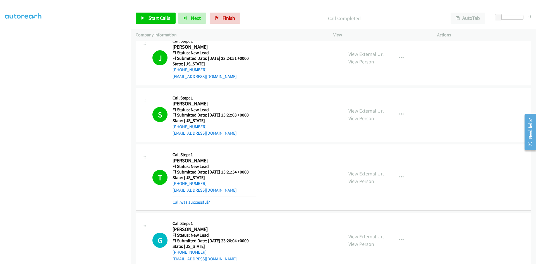
click at [201, 202] on link "Call was successful?" at bounding box center [190, 201] width 37 height 5
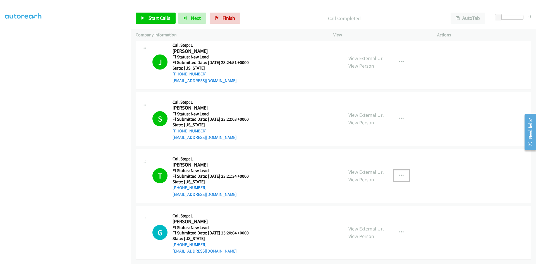
click at [400, 173] on icon "button" at bounding box center [401, 175] width 4 height 4
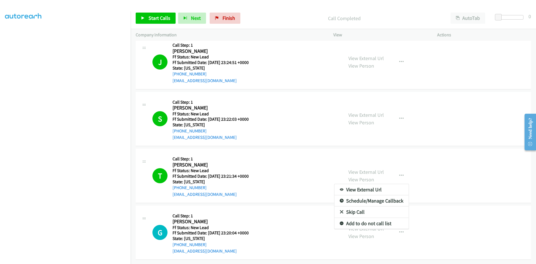
click at [363, 218] on link "Add to do not call list" at bounding box center [371, 223] width 74 height 11
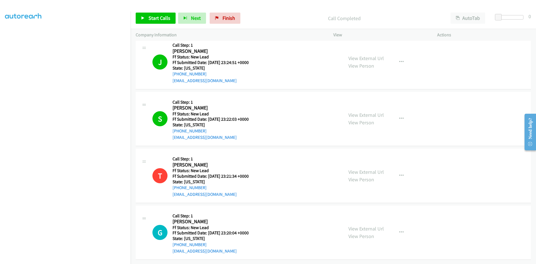
click at [262, 21] on p "Call Completed" at bounding box center [344, 19] width 192 height 8
click at [158, 15] on link "Start Calls" at bounding box center [156, 18] width 40 height 11
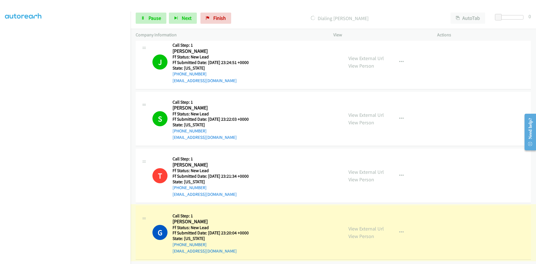
click at [366, 226] on link "View External Url" at bounding box center [365, 228] width 35 height 6
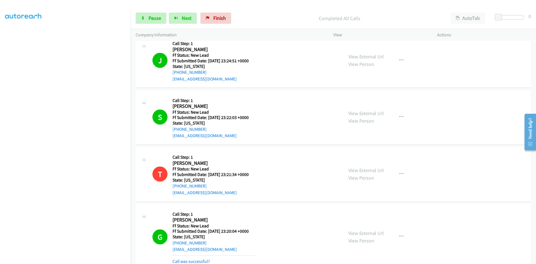
scroll to position [98, 0]
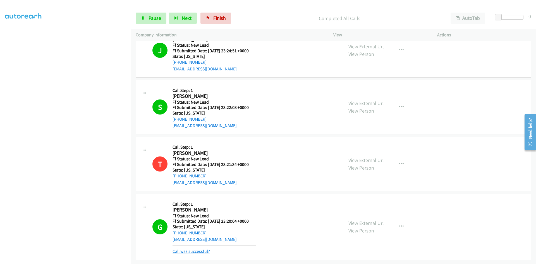
click at [200, 248] on link "Call was successful?" at bounding box center [190, 250] width 37 height 5
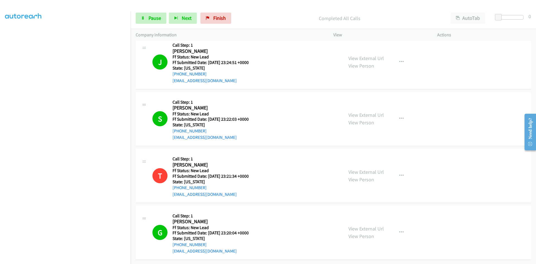
scroll to position [86, 0]
click at [146, 18] on link "Pause" at bounding box center [151, 18] width 31 height 11
drag, startPoint x: 222, startPoint y: 16, endPoint x: 293, endPoint y: 28, distance: 72.1
click at [222, 16] on span "Finish" at bounding box center [228, 18] width 13 height 6
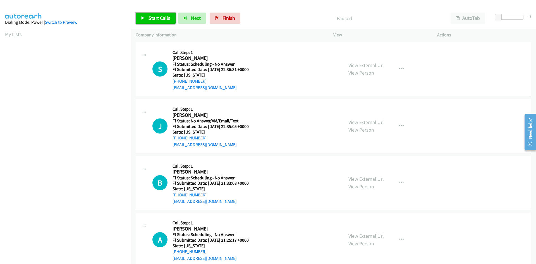
click at [167, 20] on span "Start Calls" at bounding box center [159, 18] width 22 height 6
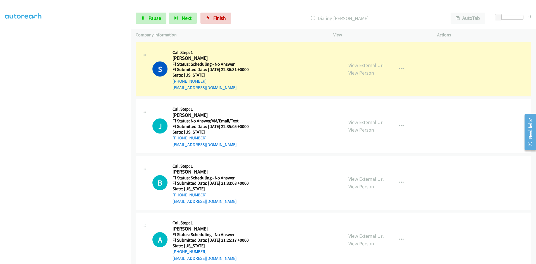
scroll to position [49, 0]
click at [374, 67] on link "View External Url" at bounding box center [365, 65] width 35 height 6
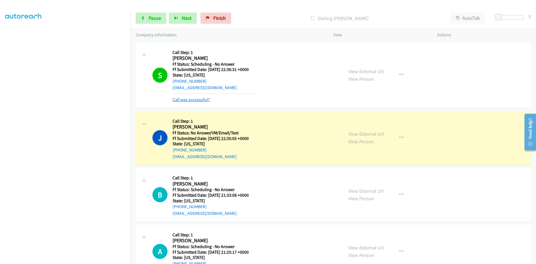
click at [192, 100] on link "Call was successful?" at bounding box center [190, 99] width 37 height 5
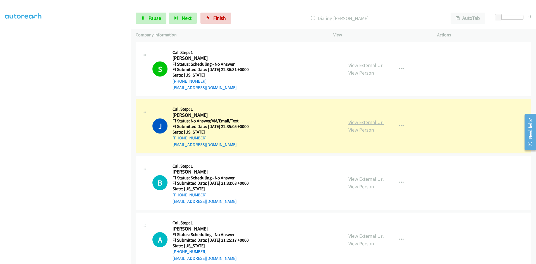
click at [349, 122] on link "View External Url" at bounding box center [365, 122] width 35 height 6
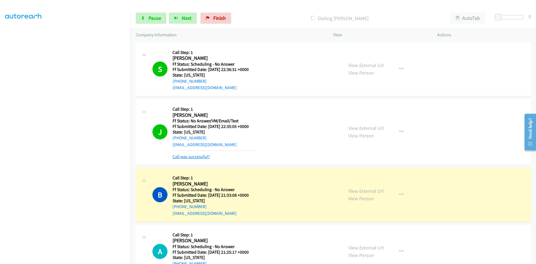
click at [205, 156] on link "Call was successful?" at bounding box center [190, 156] width 37 height 5
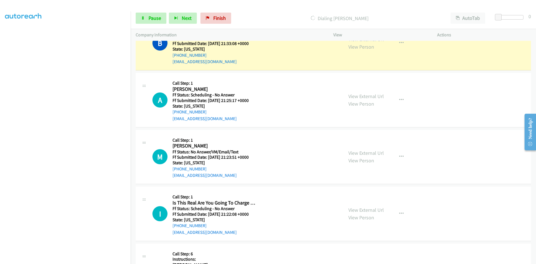
scroll to position [112, 0]
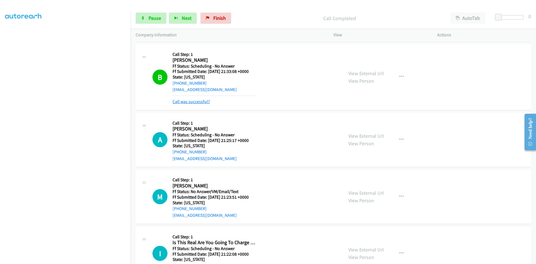
click at [203, 102] on link "Call was successful?" at bounding box center [190, 101] width 37 height 5
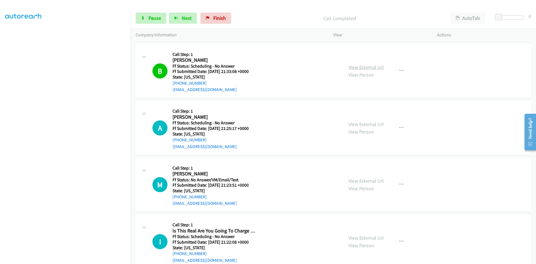
click at [379, 66] on link "View External Url" at bounding box center [365, 67] width 35 height 6
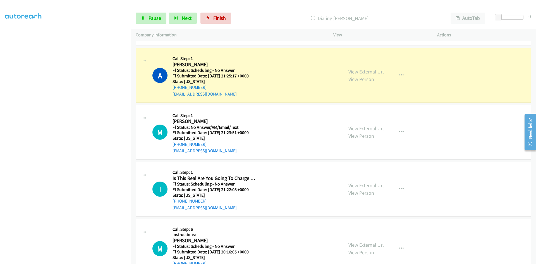
scroll to position [167, 0]
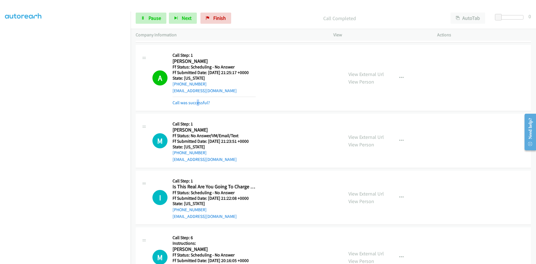
click at [197, 106] on div "A Callback Scheduled Call Step: 1 [PERSON_NAME] America/[GEOGRAPHIC_DATA] Ff St…" at bounding box center [333, 78] width 395 height 66
click at [199, 103] on link "Call was successful?" at bounding box center [190, 102] width 37 height 5
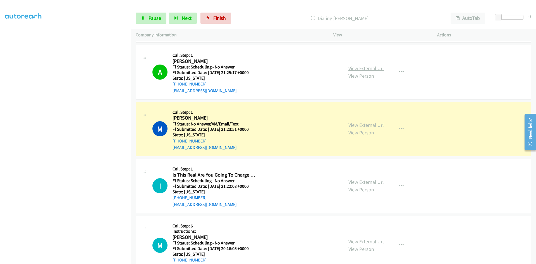
click at [372, 69] on link "View External Url" at bounding box center [365, 68] width 35 height 6
click at [369, 126] on link "View External Url" at bounding box center [365, 125] width 35 height 6
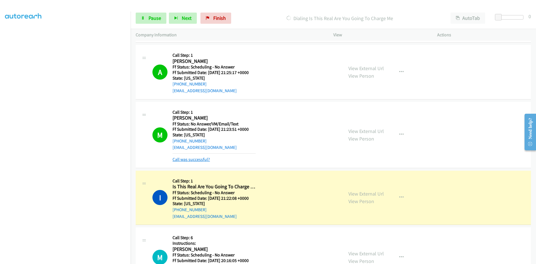
click at [193, 159] on link "Call was successful?" at bounding box center [190, 158] width 37 height 5
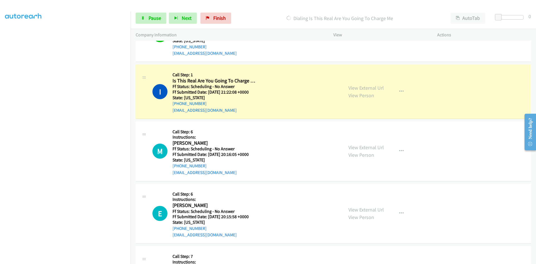
scroll to position [279, 0]
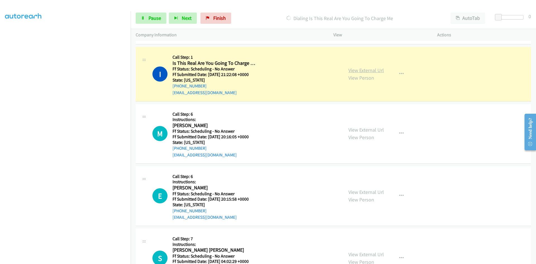
click at [379, 71] on link "View External Url" at bounding box center [365, 70] width 35 height 6
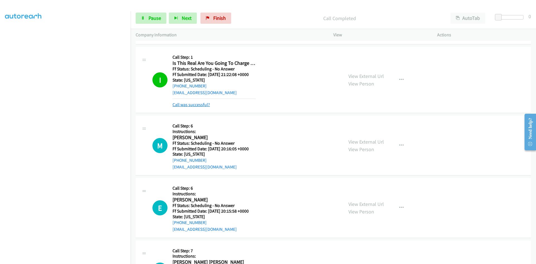
click at [186, 103] on link "Call was successful?" at bounding box center [190, 104] width 37 height 5
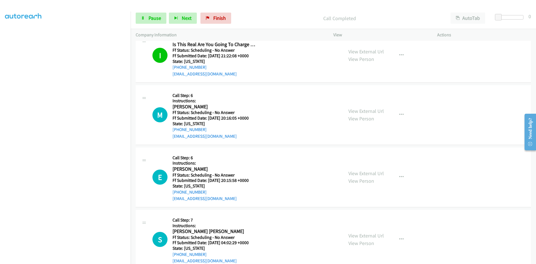
scroll to position [335, 0]
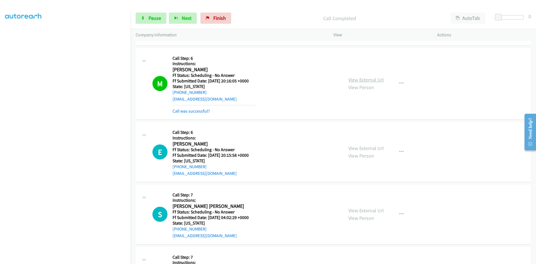
click at [356, 78] on link "View External Url" at bounding box center [365, 79] width 35 height 6
click at [197, 111] on link "Call was successful?" at bounding box center [190, 110] width 37 height 5
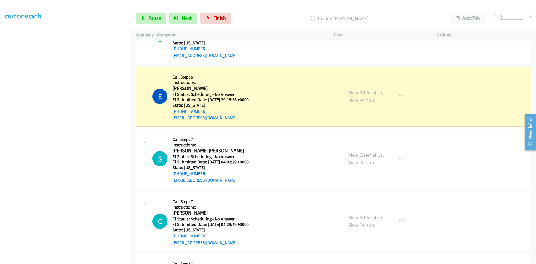
scroll to position [390, 0]
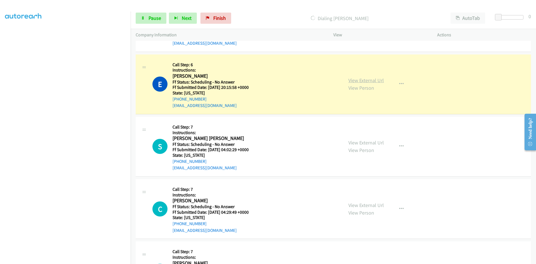
click at [378, 79] on link "View External Url" at bounding box center [365, 80] width 35 height 6
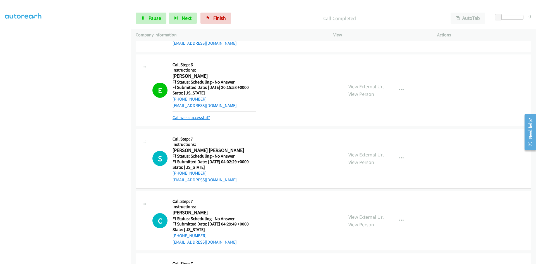
click at [193, 115] on link "Call was successful?" at bounding box center [190, 117] width 37 height 5
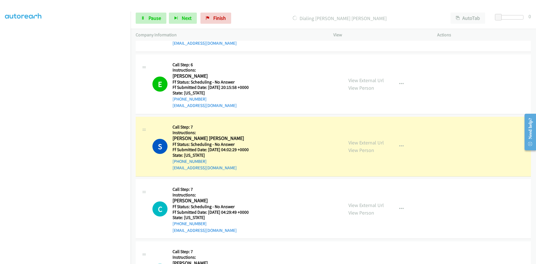
click at [375, 141] on div "View External Url View Person View External Url Email Schedule/Manage Callback …" at bounding box center [397, 146] width 109 height 49
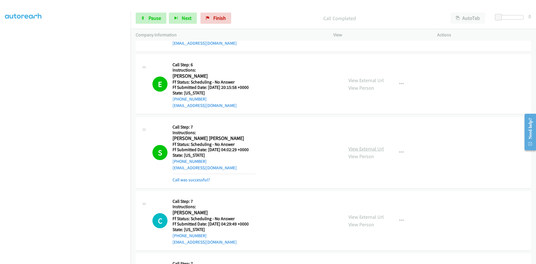
click at [377, 150] on link "View External Url" at bounding box center [365, 148] width 35 height 6
click at [199, 179] on link "Call was successful?" at bounding box center [190, 179] width 37 height 5
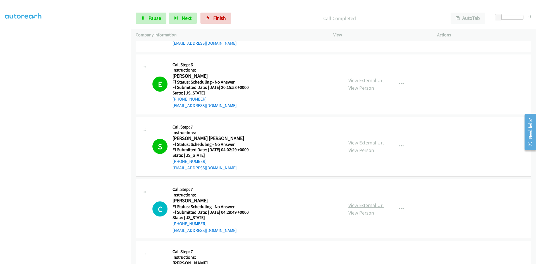
click at [361, 204] on link "View External Url" at bounding box center [365, 205] width 35 height 6
click at [399, 208] on icon "button" at bounding box center [401, 208] width 4 height 4
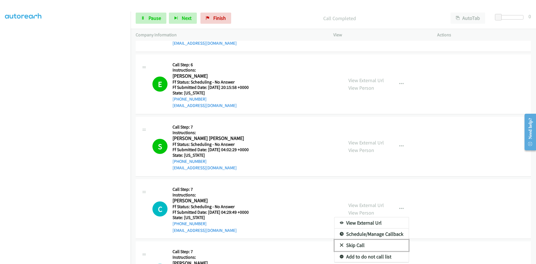
click at [352, 246] on link "Skip Call" at bounding box center [371, 244] width 74 height 11
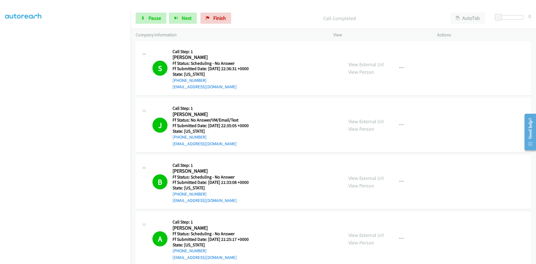
scroll to position [0, 0]
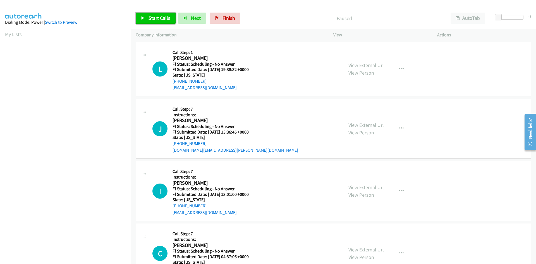
click at [148, 15] on link "Start Calls" at bounding box center [156, 18] width 40 height 11
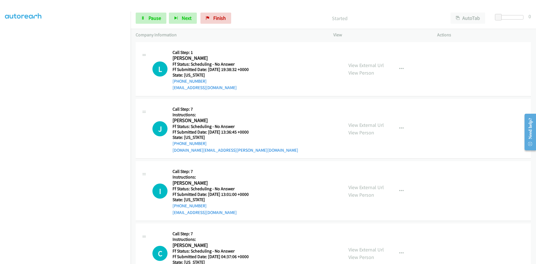
scroll to position [49, 0]
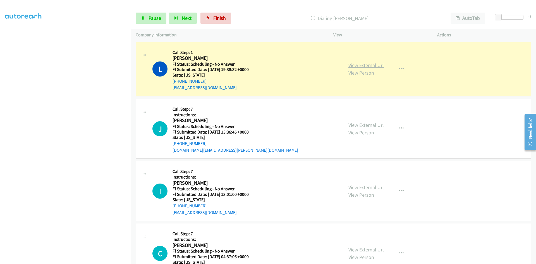
click at [377, 64] on link "View External Url" at bounding box center [365, 65] width 35 height 6
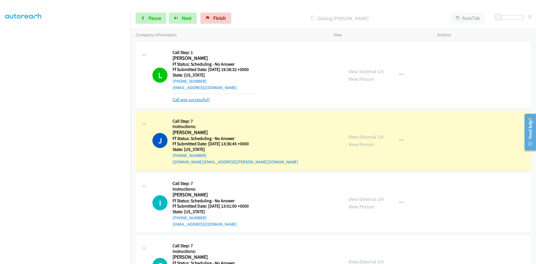
click at [197, 98] on link "Call was successful?" at bounding box center [190, 99] width 37 height 5
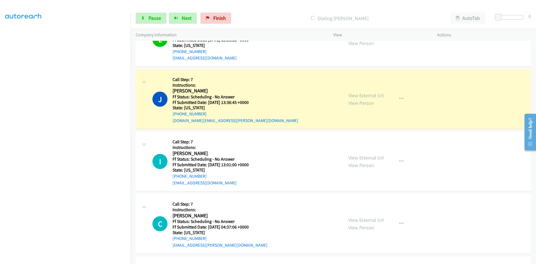
scroll to position [56, 0]
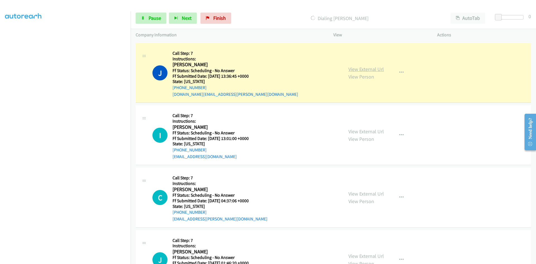
click at [365, 70] on link "View External Url" at bounding box center [365, 69] width 35 height 6
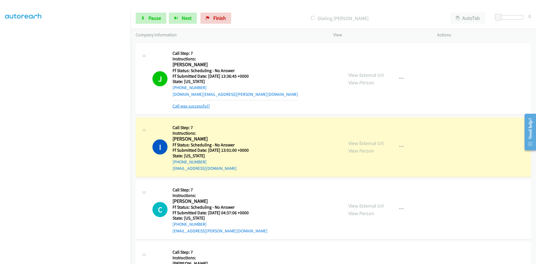
click at [186, 108] on link "Call was successful?" at bounding box center [190, 105] width 37 height 5
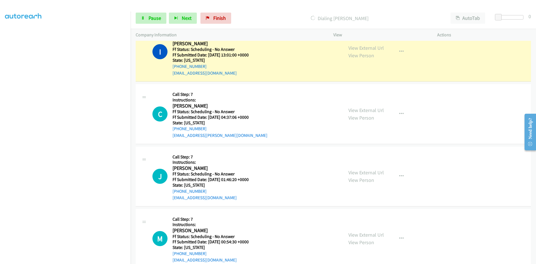
scroll to position [139, 0]
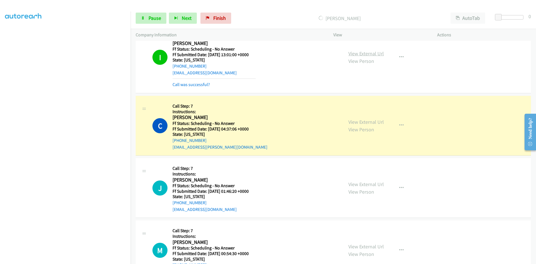
click at [374, 53] on link "View External Url" at bounding box center [365, 53] width 35 height 6
click at [375, 122] on link "View External Url" at bounding box center [365, 122] width 35 height 6
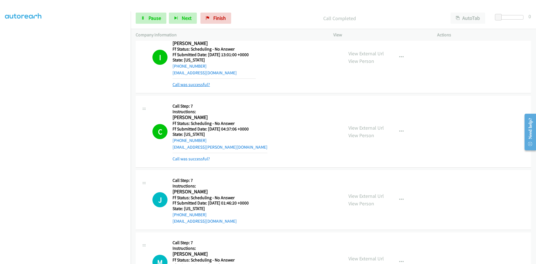
click at [197, 83] on link "Call was successful?" at bounding box center [190, 84] width 37 height 5
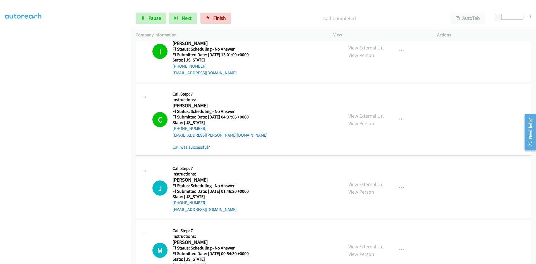
click at [193, 148] on link "Call was successful?" at bounding box center [190, 146] width 37 height 5
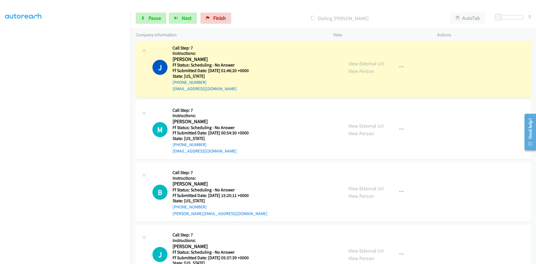
scroll to position [251, 0]
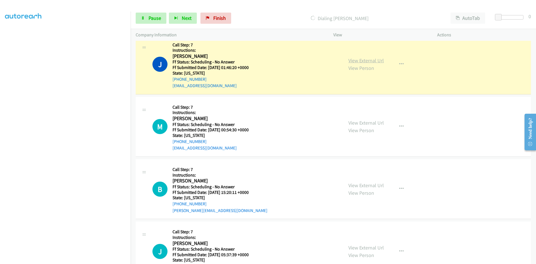
click at [371, 61] on link "View External Url" at bounding box center [365, 60] width 35 height 6
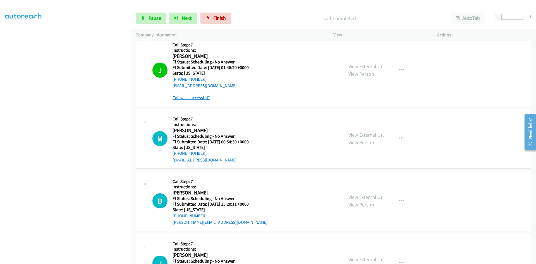
click at [205, 98] on link "Call was successful?" at bounding box center [190, 97] width 37 height 5
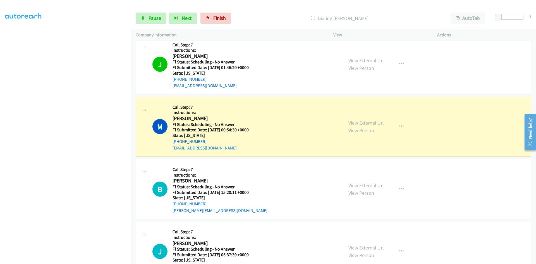
click at [362, 122] on link "View External Url" at bounding box center [365, 122] width 35 height 6
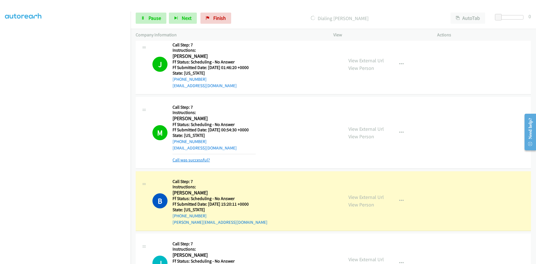
click at [198, 160] on link "Call was successful?" at bounding box center [190, 159] width 37 height 5
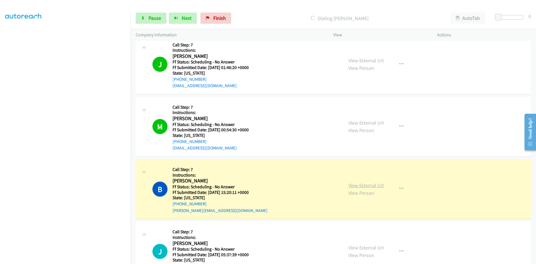
click at [356, 185] on link "View External Url" at bounding box center [365, 185] width 35 height 6
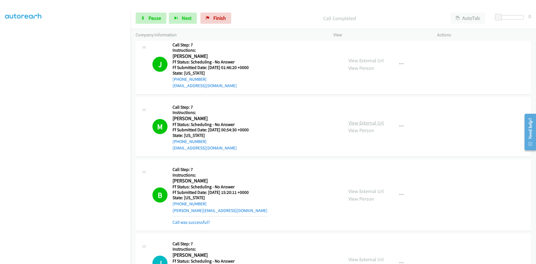
click at [373, 124] on link "View External Url" at bounding box center [365, 122] width 35 height 6
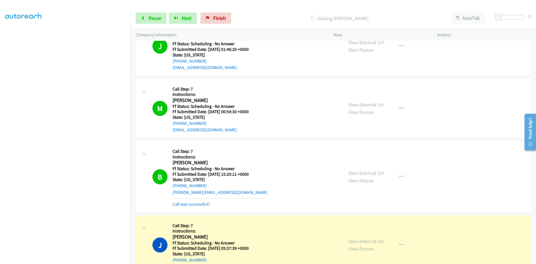
scroll to position [279, 0]
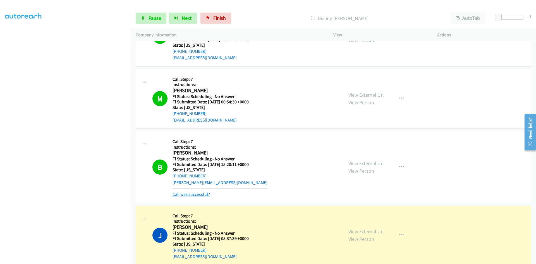
click at [192, 194] on link "Call was successful?" at bounding box center [190, 193] width 37 height 5
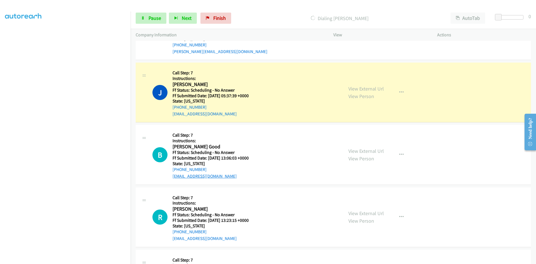
scroll to position [418, 0]
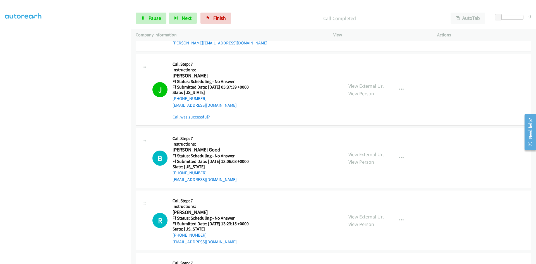
click at [376, 84] on link "View External Url" at bounding box center [365, 86] width 35 height 6
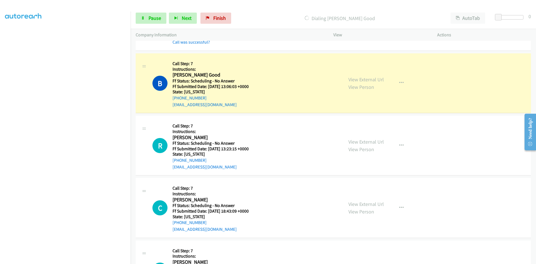
scroll to position [502, 0]
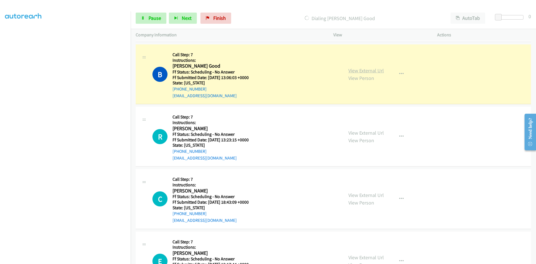
click at [370, 70] on link "View External Url" at bounding box center [365, 70] width 35 height 6
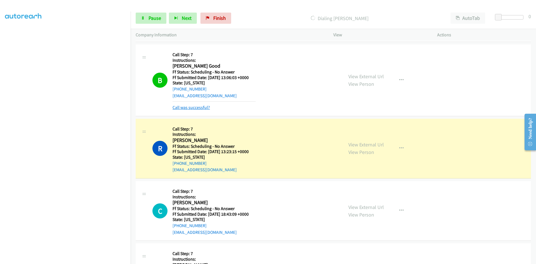
click at [198, 108] on link "Call was successful?" at bounding box center [190, 107] width 37 height 5
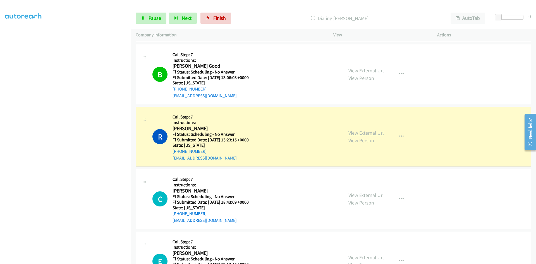
click at [368, 133] on link "View External Url" at bounding box center [365, 132] width 35 height 6
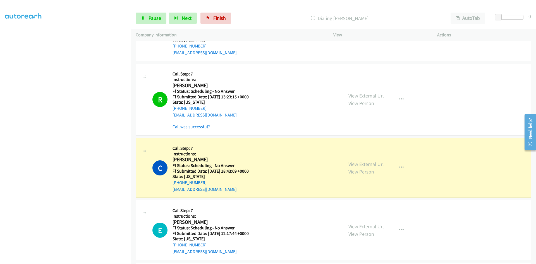
scroll to position [558, 0]
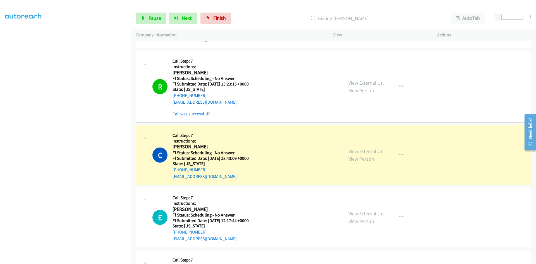
click at [196, 114] on link "Call was successful?" at bounding box center [190, 113] width 37 height 5
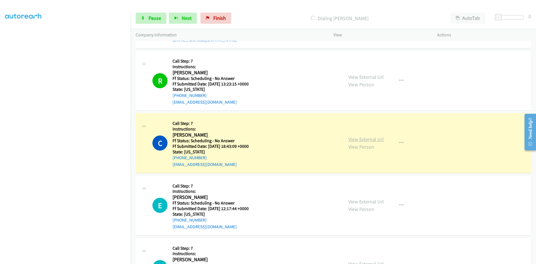
click at [361, 140] on link "View External Url" at bounding box center [365, 139] width 35 height 6
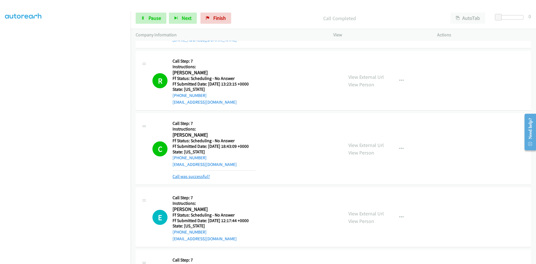
click at [191, 177] on link "Call was successful?" at bounding box center [190, 175] width 37 height 5
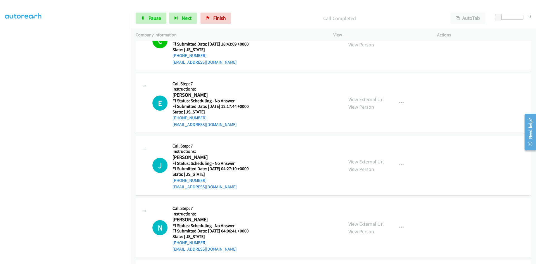
scroll to position [669, 0]
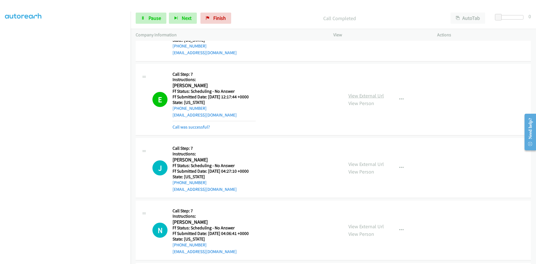
click at [368, 97] on link "View External Url" at bounding box center [365, 95] width 35 height 6
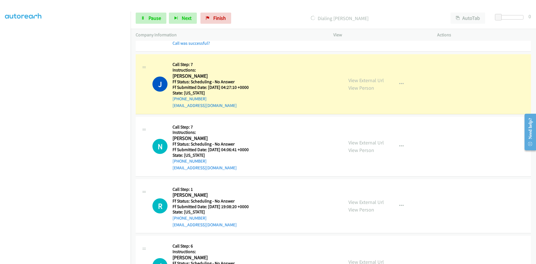
scroll to position [781, 0]
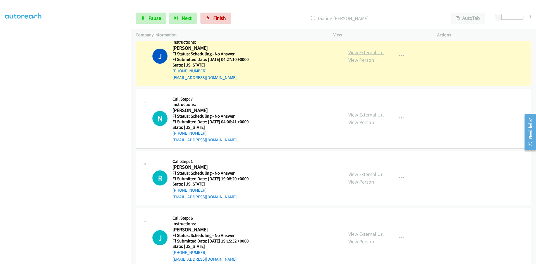
click at [372, 54] on link "View External Url" at bounding box center [365, 52] width 35 height 6
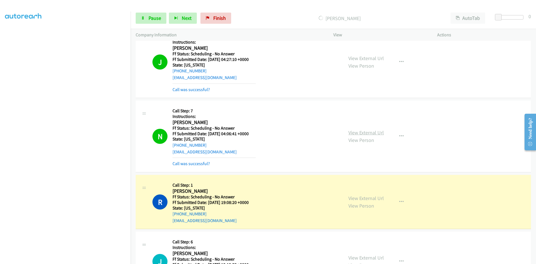
click at [370, 131] on link "View External Url" at bounding box center [365, 132] width 35 height 6
click at [180, 90] on link "Call was successful?" at bounding box center [190, 89] width 37 height 5
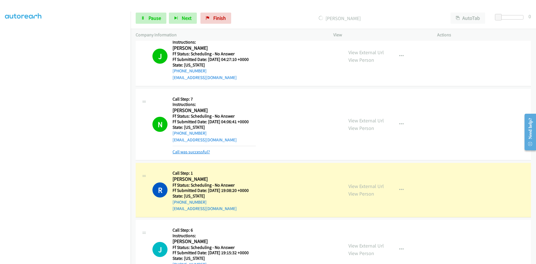
click at [185, 151] on link "Call was successful?" at bounding box center [190, 151] width 37 height 5
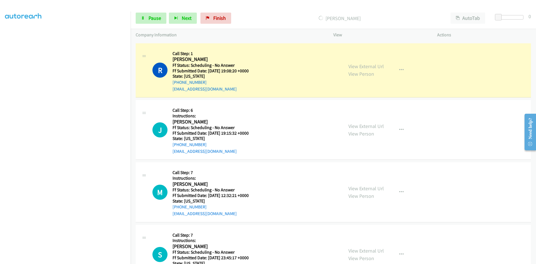
scroll to position [893, 0]
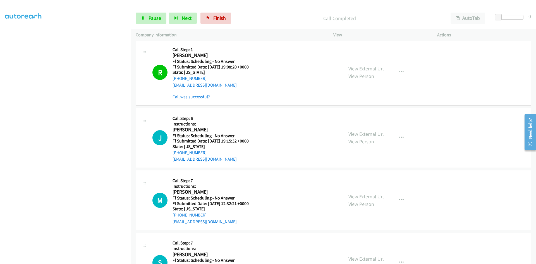
click at [356, 69] on link "View External Url" at bounding box center [365, 68] width 35 height 6
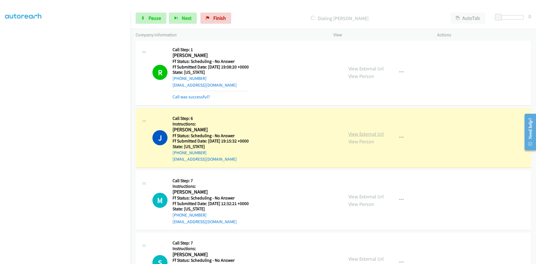
click at [377, 132] on link "View External Url" at bounding box center [365, 134] width 35 height 6
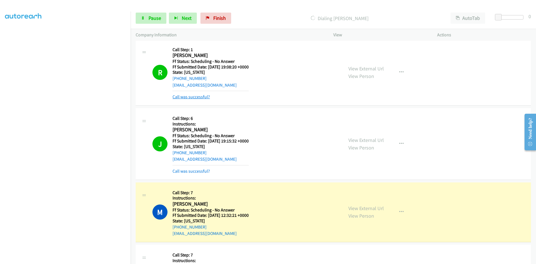
click at [194, 96] on link "Call was successful?" at bounding box center [190, 96] width 37 height 5
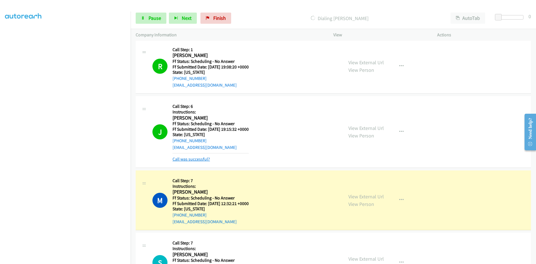
click at [195, 159] on link "Call was successful?" at bounding box center [190, 158] width 37 height 5
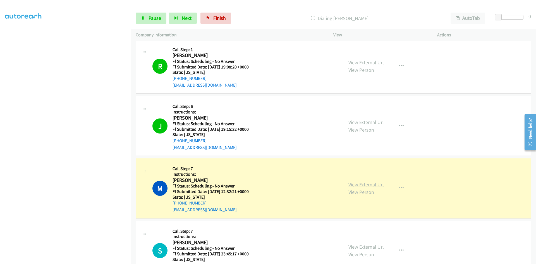
click at [377, 184] on link "View External Url" at bounding box center [365, 184] width 35 height 6
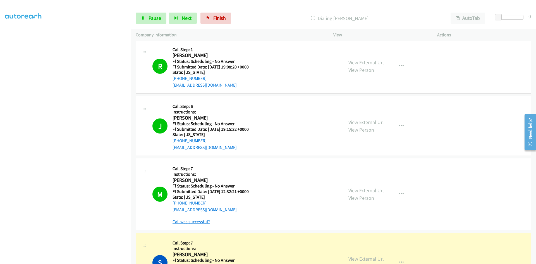
click at [201, 222] on link "Call was successful?" at bounding box center [190, 221] width 37 height 5
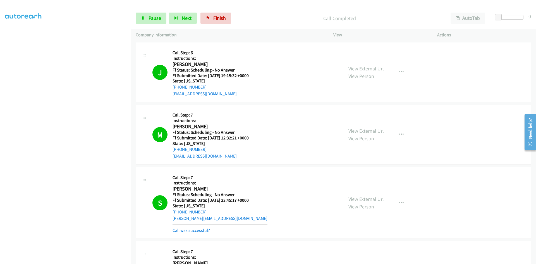
scroll to position [948, 0]
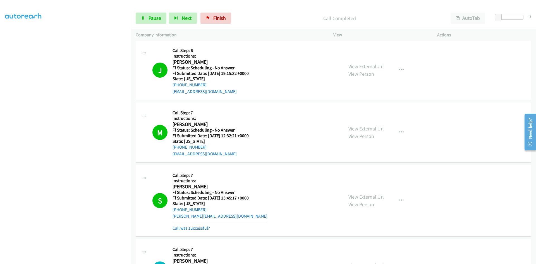
click at [365, 197] on link "View External Url" at bounding box center [365, 196] width 35 height 6
click at [204, 228] on link "Call was successful?" at bounding box center [190, 227] width 37 height 5
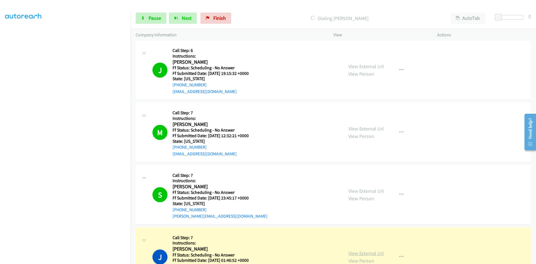
click at [379, 252] on link "View External Url" at bounding box center [365, 253] width 35 height 6
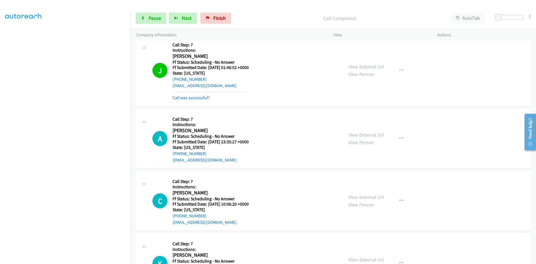
scroll to position [1144, 0]
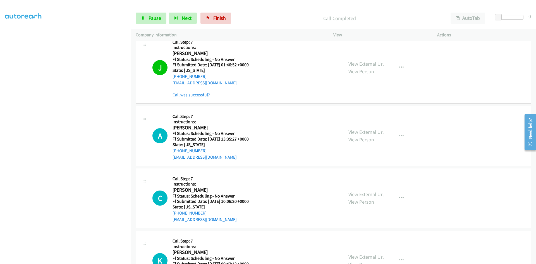
click at [207, 95] on link "Call was successful?" at bounding box center [190, 94] width 37 height 5
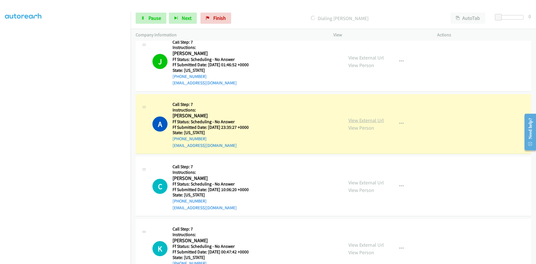
click at [375, 120] on link "View External Url" at bounding box center [365, 120] width 35 height 6
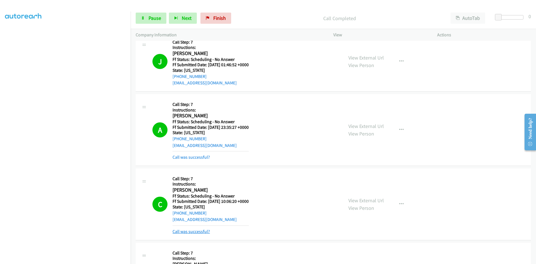
click at [198, 230] on link "Call was successful?" at bounding box center [190, 230] width 37 height 5
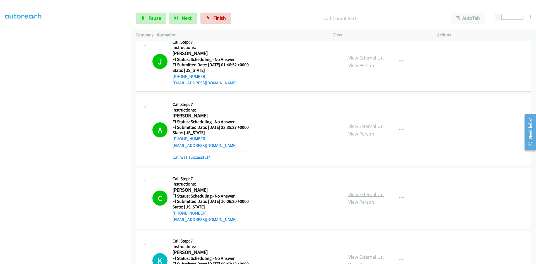
click at [375, 195] on link "View External Url" at bounding box center [365, 194] width 35 height 6
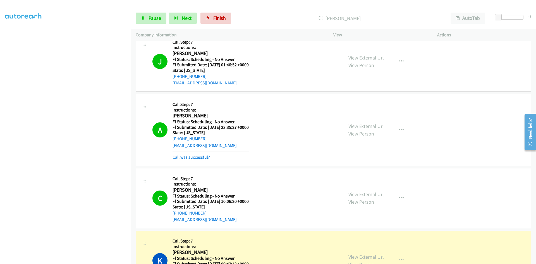
click at [192, 157] on link "Call was successful?" at bounding box center [190, 156] width 37 height 5
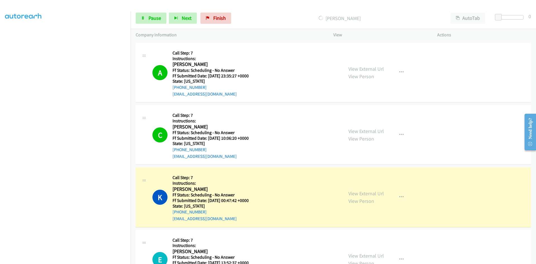
scroll to position [1199, 0]
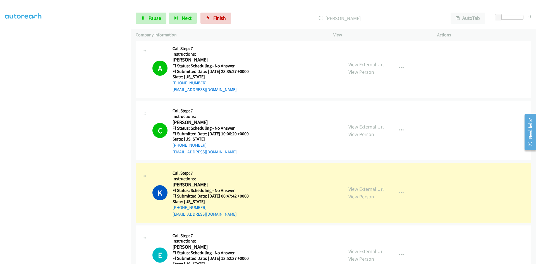
click at [376, 190] on link "View External Url" at bounding box center [365, 188] width 35 height 6
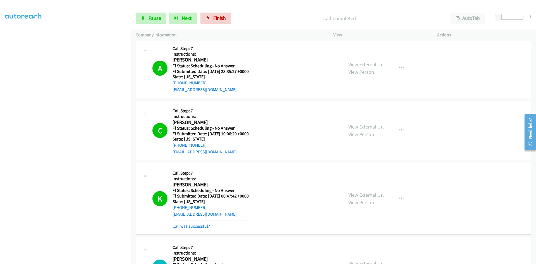
click at [188, 228] on link "Call was successful?" at bounding box center [190, 225] width 37 height 5
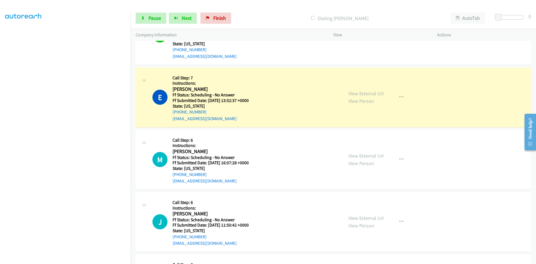
scroll to position [1367, 0]
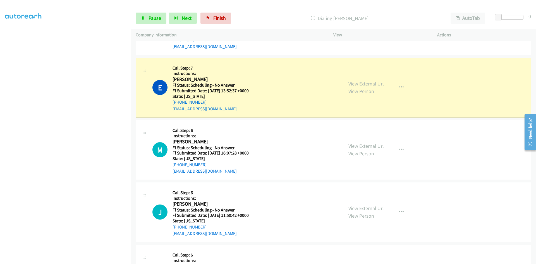
click at [370, 84] on link "View External Url" at bounding box center [365, 83] width 35 height 6
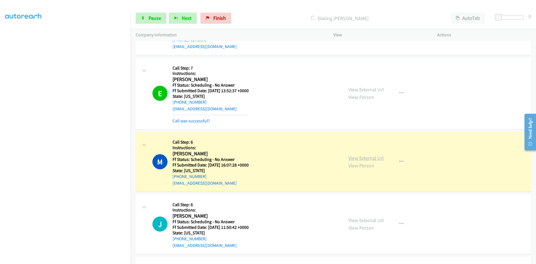
click at [379, 159] on link "View External Url" at bounding box center [365, 158] width 35 height 6
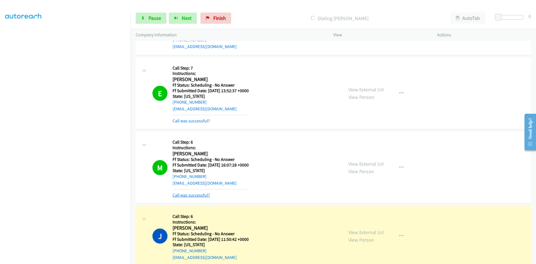
click at [182, 195] on link "Call was successful?" at bounding box center [190, 194] width 37 height 5
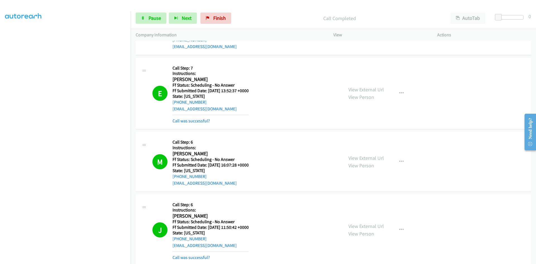
click at [209, 259] on div "Call was successful?" at bounding box center [210, 257] width 76 height 7
click at [208, 257] on link "Call was successful?" at bounding box center [190, 256] width 37 height 5
click at [380, 221] on link "View External Url" at bounding box center [365, 220] width 35 height 6
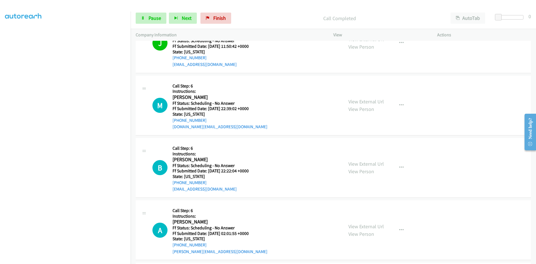
scroll to position [1562, 0]
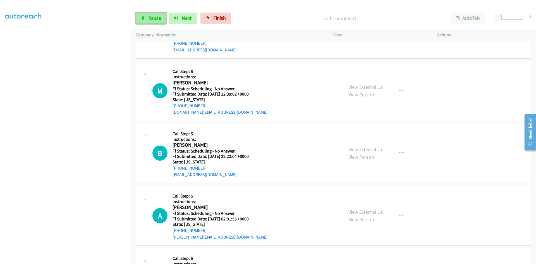
click at [145, 18] on link "Pause" at bounding box center [151, 18] width 31 height 11
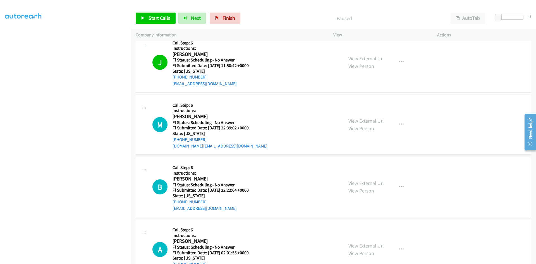
scroll to position [1478, 0]
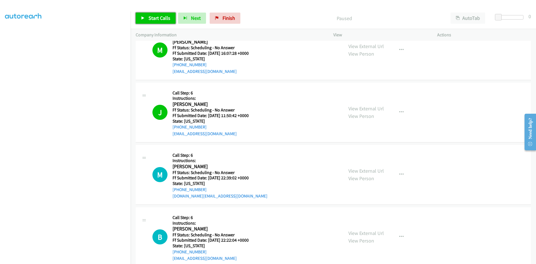
click at [156, 21] on span "Start Calls" at bounding box center [159, 18] width 22 height 6
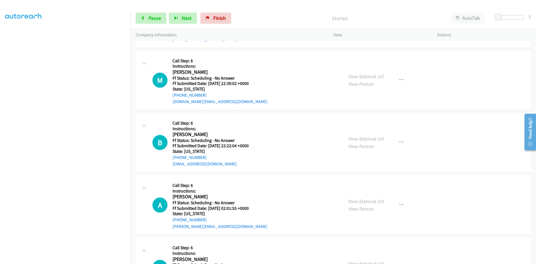
scroll to position [1590, 0]
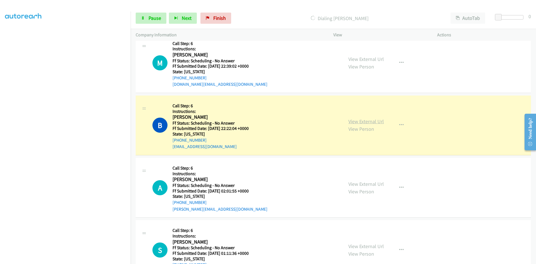
click at [377, 123] on link "View External Url" at bounding box center [365, 121] width 35 height 6
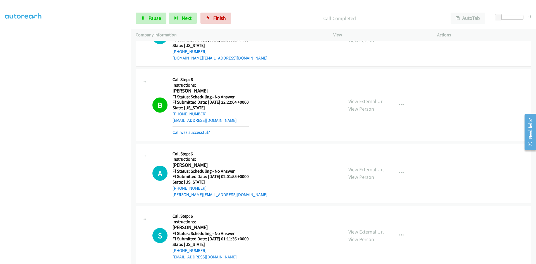
scroll to position [1618, 0]
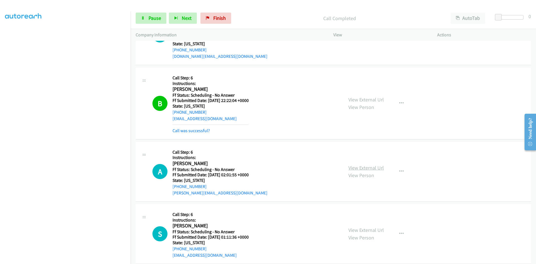
click at [359, 168] on link "View External Url" at bounding box center [365, 167] width 35 height 6
click at [360, 101] on link "View External Url" at bounding box center [365, 99] width 35 height 6
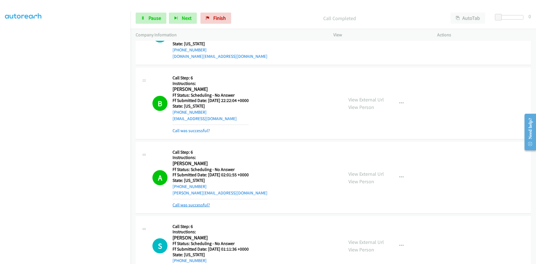
click at [202, 206] on link "Call was successful?" at bounding box center [190, 204] width 37 height 5
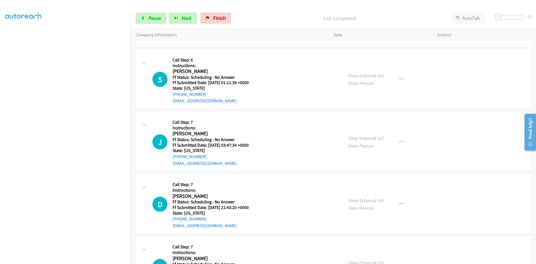
scroll to position [1785, 0]
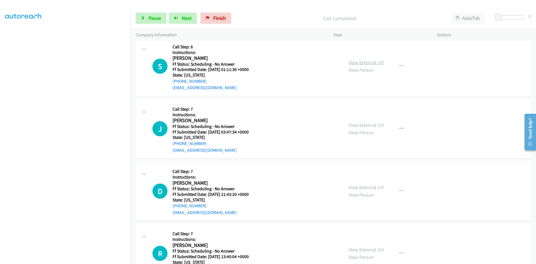
click at [374, 64] on link "View External Url" at bounding box center [365, 62] width 35 height 6
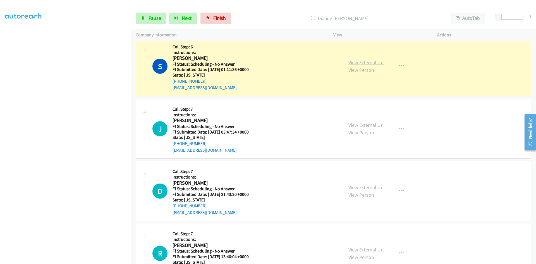
click at [375, 63] on link "View External Url" at bounding box center [365, 62] width 35 height 6
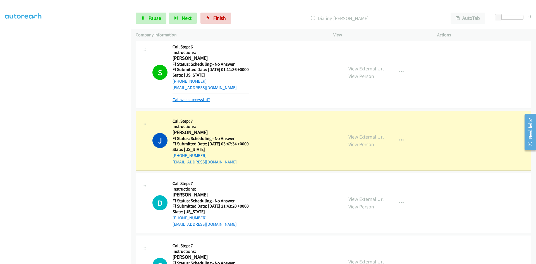
click at [203, 100] on link "Call was successful?" at bounding box center [190, 99] width 37 height 5
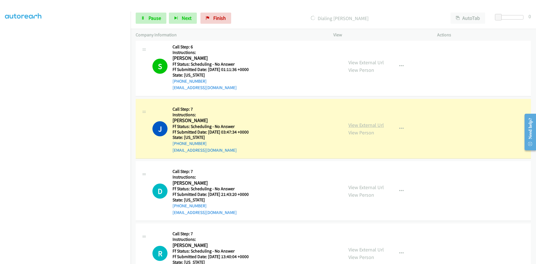
click at [365, 126] on link "View External Url" at bounding box center [365, 125] width 35 height 6
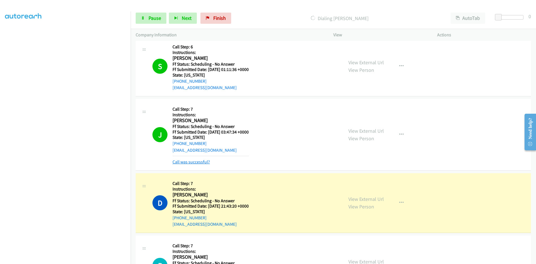
click at [201, 164] on link "Call was successful?" at bounding box center [190, 161] width 37 height 5
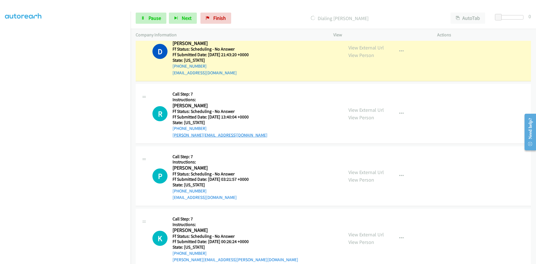
scroll to position [1897, 0]
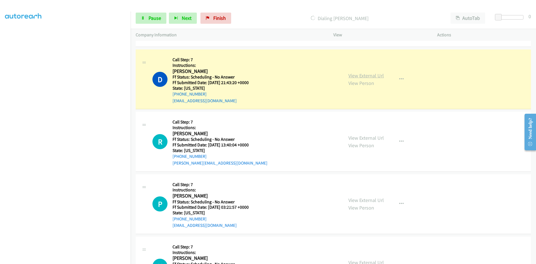
click at [376, 76] on link "View External Url" at bounding box center [365, 75] width 35 height 6
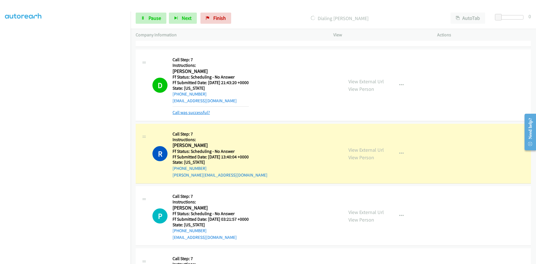
click at [194, 112] on link "Call was successful?" at bounding box center [190, 112] width 37 height 5
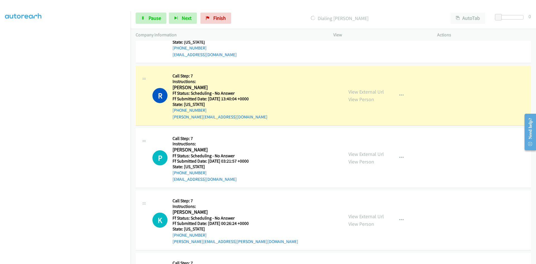
scroll to position [1952, 0]
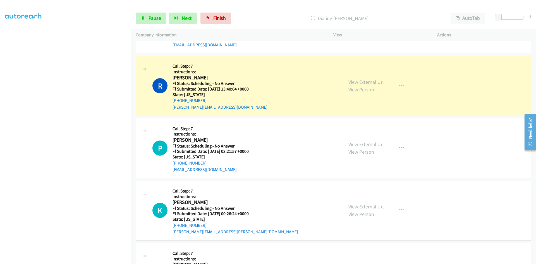
click at [370, 83] on link "View External Url" at bounding box center [365, 82] width 35 height 6
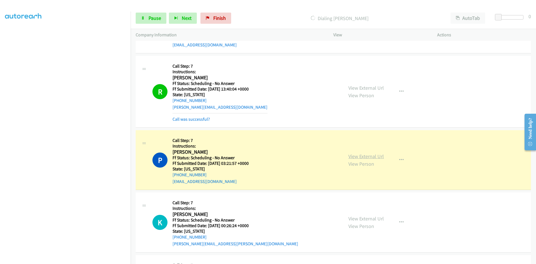
click at [381, 156] on link "View External Url" at bounding box center [365, 156] width 35 height 6
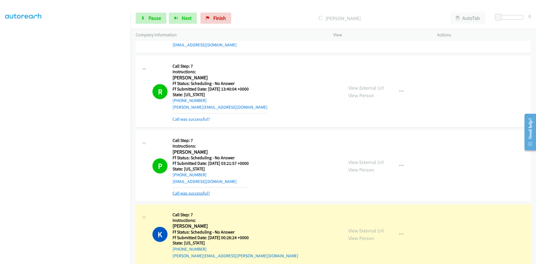
click at [197, 192] on link "Call was successful?" at bounding box center [190, 192] width 37 height 5
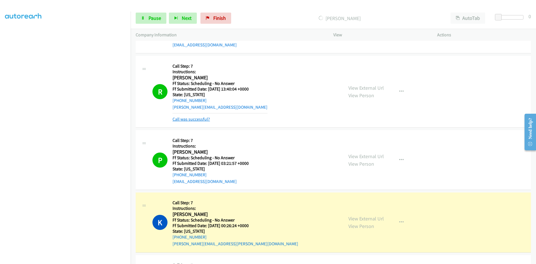
click at [201, 117] on link "Call was successful?" at bounding box center [190, 118] width 37 height 5
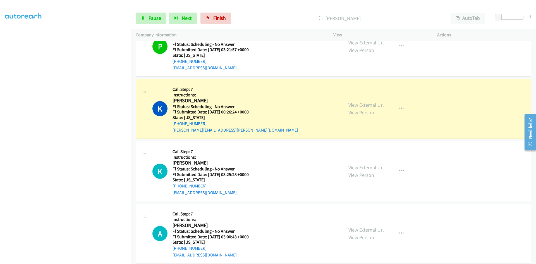
scroll to position [2064, 0]
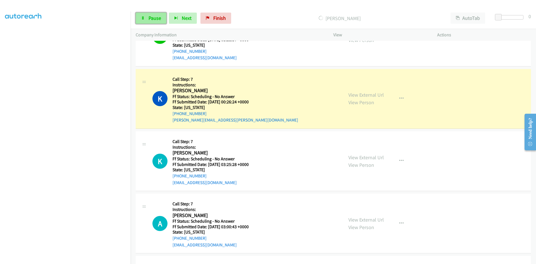
click at [161, 19] on link "Pause" at bounding box center [151, 18] width 31 height 11
click at [371, 95] on link "View External Url" at bounding box center [365, 94] width 35 height 6
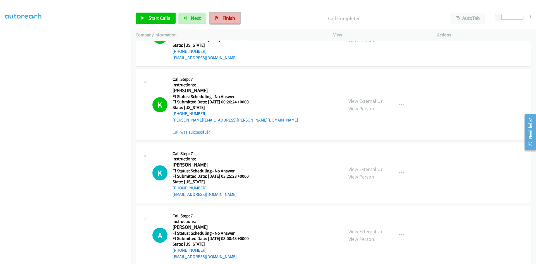
click at [229, 18] on span "Finish" at bounding box center [228, 18] width 13 height 6
